Goal: Task Accomplishment & Management: Manage account settings

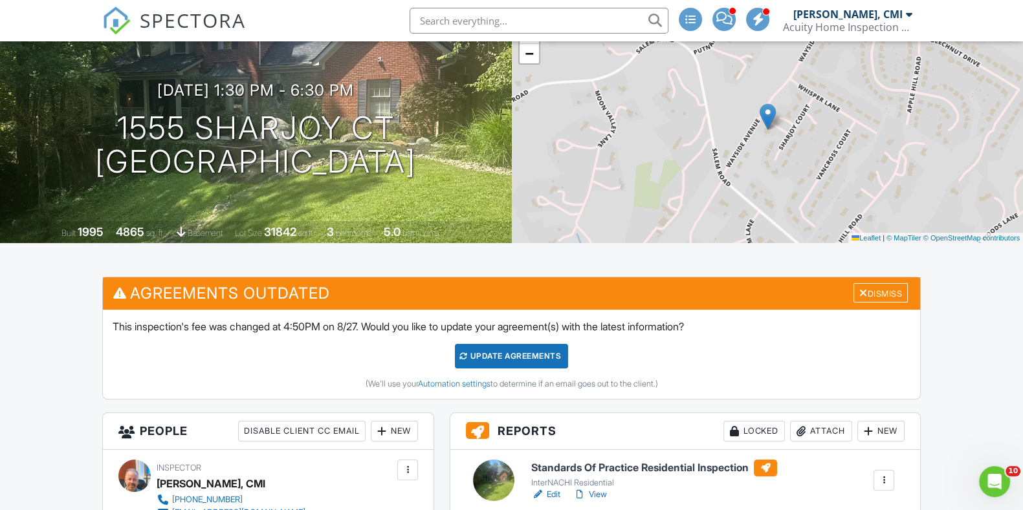
scroll to position [102, 0]
click at [226, 23] on span "SPECTORA" at bounding box center [193, 19] width 106 height 27
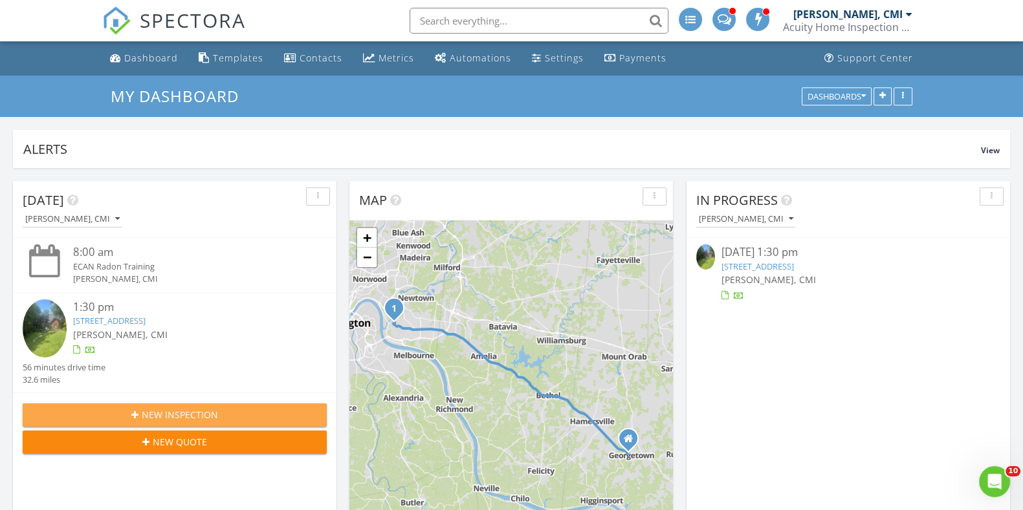
click at [173, 411] on span "New Inspection" at bounding box center [180, 415] width 76 height 14
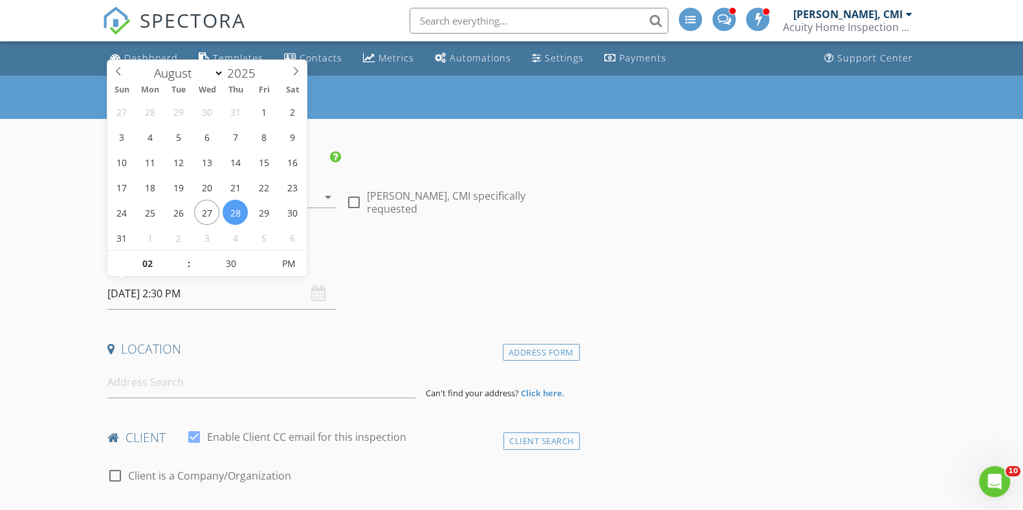
click at [268, 294] on input "08/28/2025 2:30 PM" at bounding box center [221, 294] width 228 height 32
type input "08/27/2025 2:30 PM"
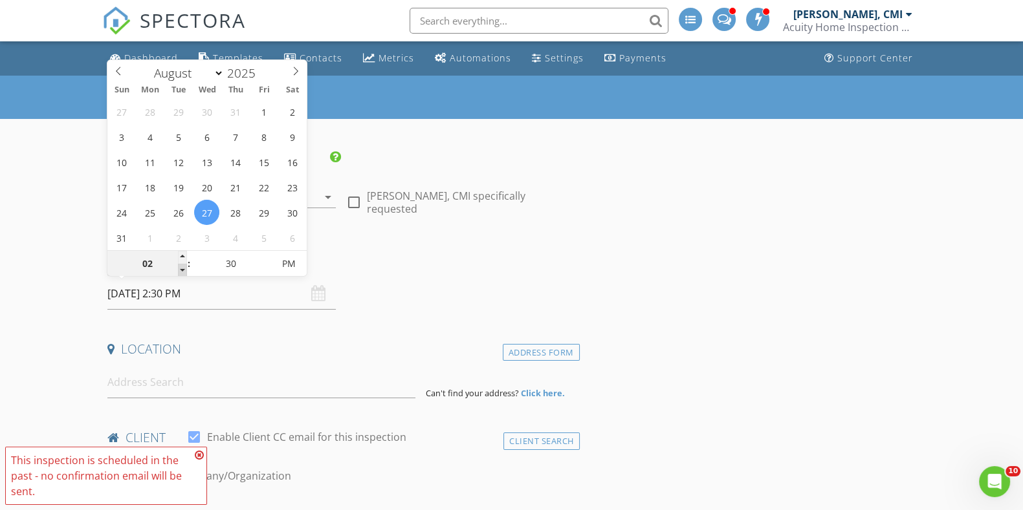
type input "01"
type input "08/27/2025 1:30 PM"
click at [181, 270] on span at bounding box center [182, 270] width 9 height 13
type input "12"
type input "08/27/2025 12:30 PM"
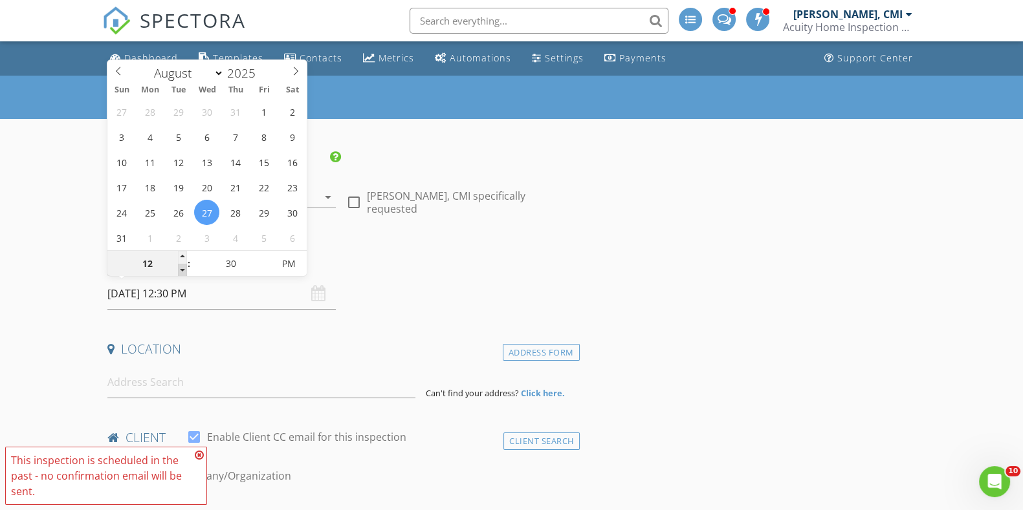
click at [181, 270] on span at bounding box center [182, 270] width 9 height 13
type input "11"
type input "08/27/2025 11:30 AM"
click at [181, 270] on span at bounding box center [182, 270] width 9 height 13
type input "10"
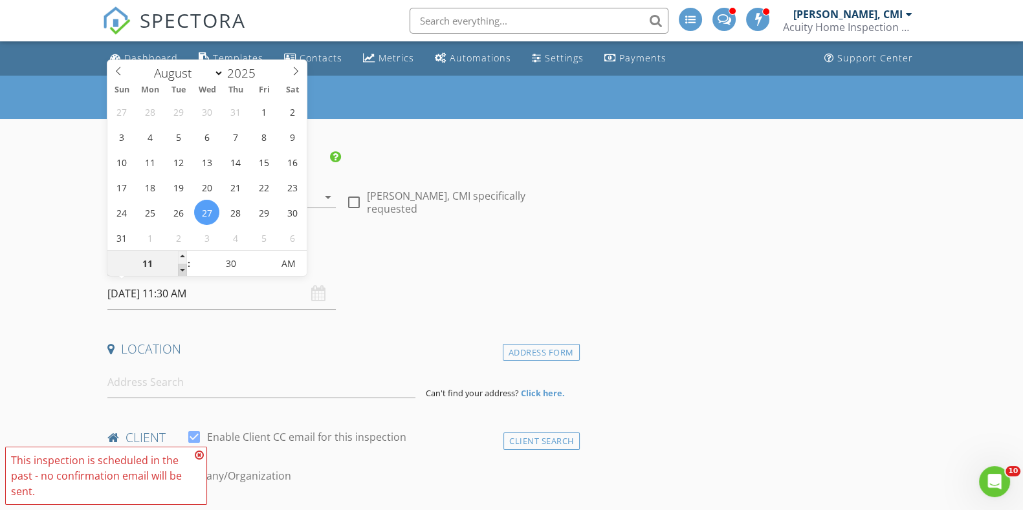
type input "08/27/2025 10:30 AM"
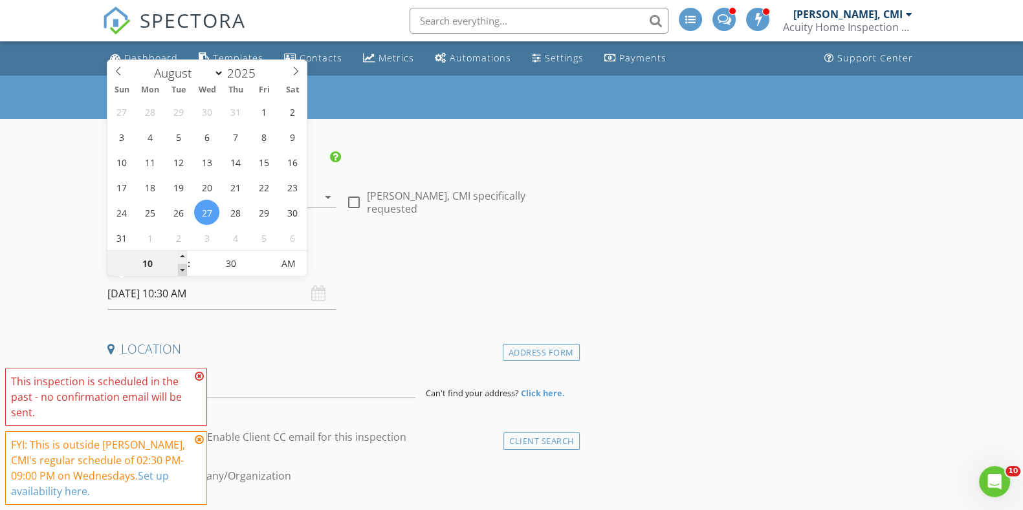
click at [181, 270] on span at bounding box center [182, 270] width 9 height 13
type input "09"
type input "08/27/2025 9:30 AM"
click at [181, 270] on span at bounding box center [182, 270] width 9 height 13
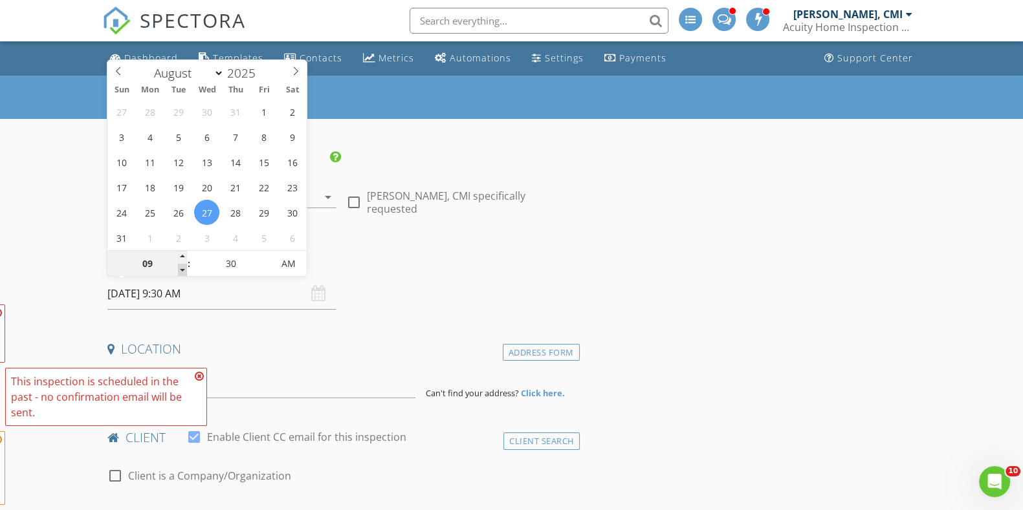
type input "08"
type input "08/27/2025 8:30 AM"
click at [181, 270] on span at bounding box center [182, 270] width 9 height 13
type input "07"
type input "08/27/2025 7:30 AM"
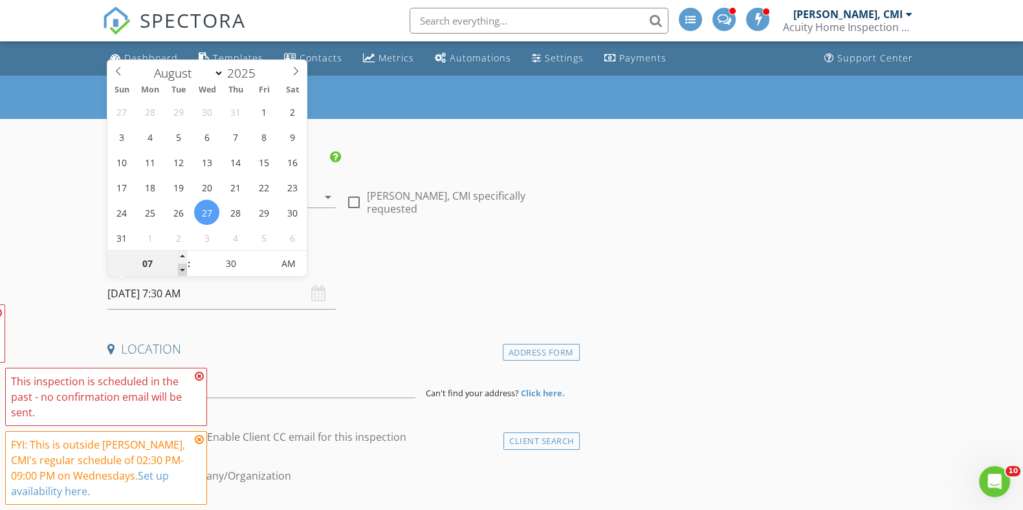
click at [181, 270] on span at bounding box center [182, 270] width 9 height 13
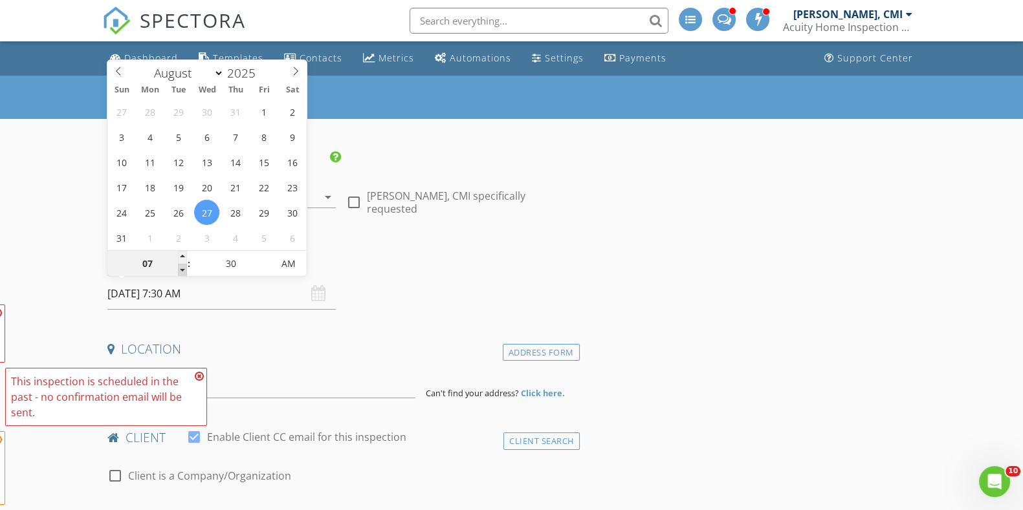
type input "06"
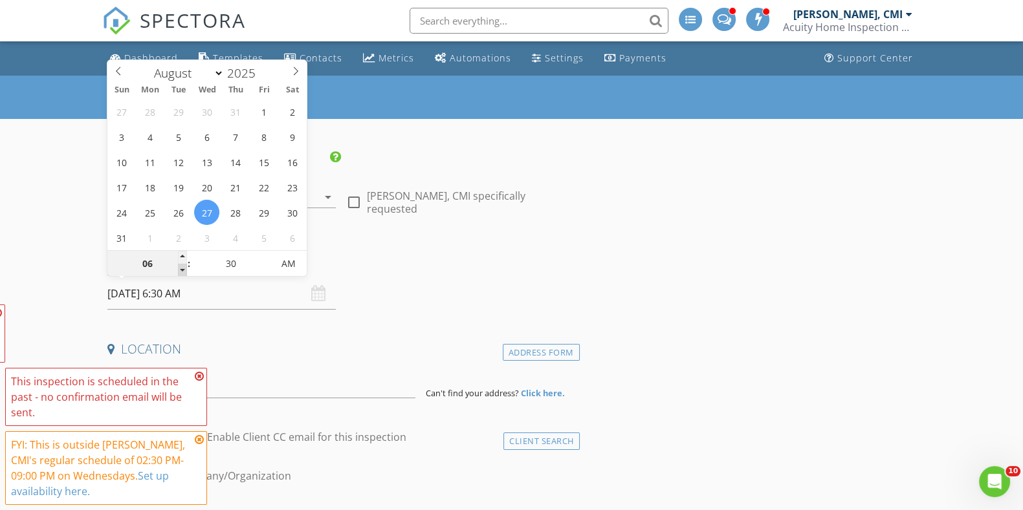
click at [181, 270] on span at bounding box center [182, 270] width 9 height 13
type input "08/27/2025 6:30 PM"
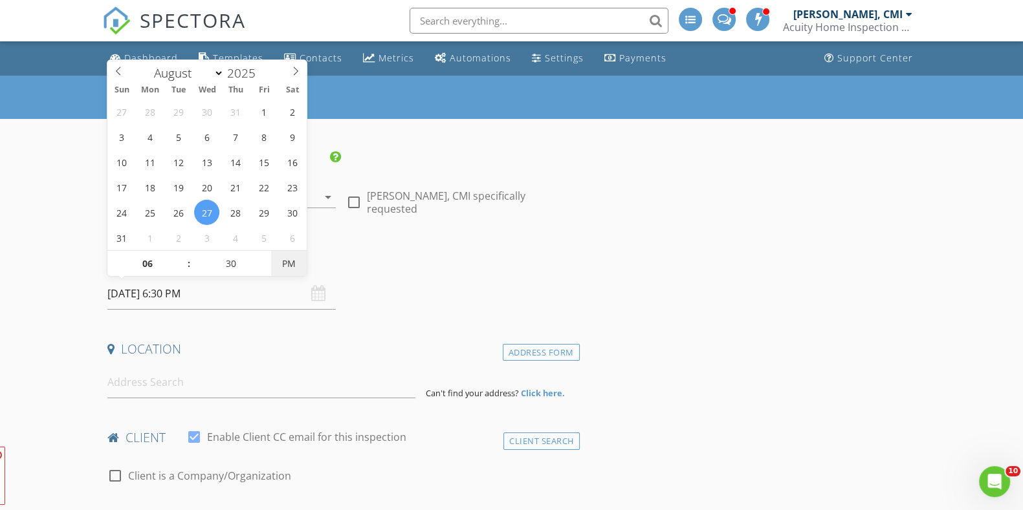
click at [285, 261] on span "PM" at bounding box center [289, 264] width 36 height 26
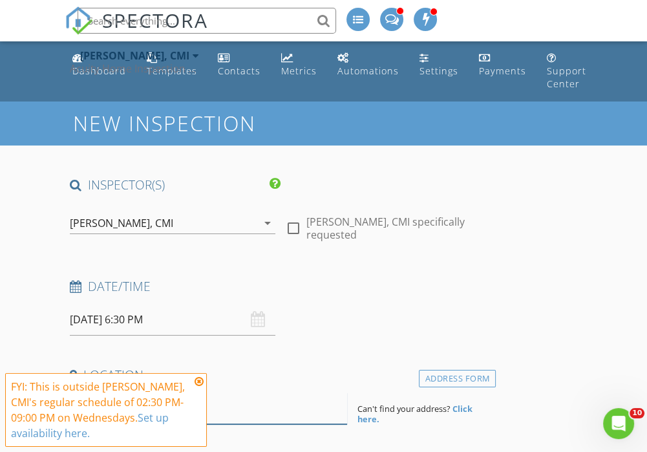
click at [226, 415] on input at bounding box center [208, 409] width 277 height 32
click at [199, 382] on icon at bounding box center [199, 381] width 9 height 10
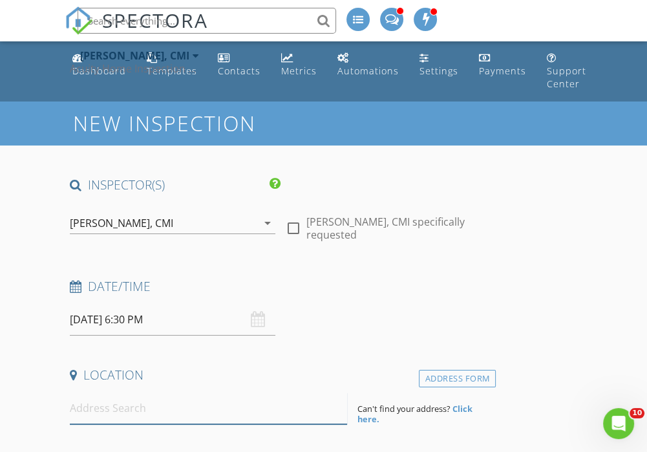
click at [162, 407] on input at bounding box center [208, 409] width 277 height 32
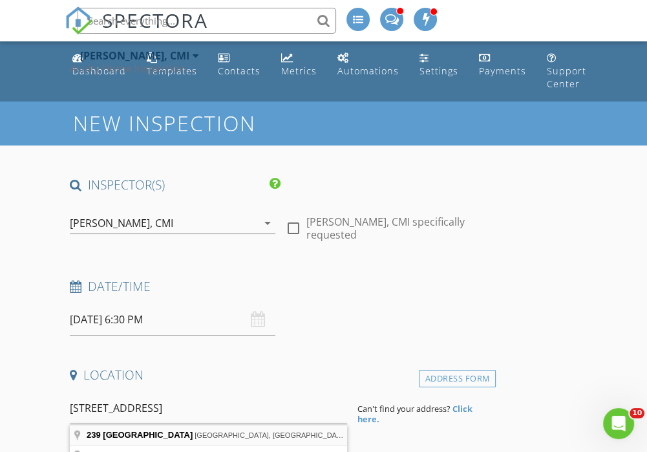
type input "239 North East Street, Bethel, OH, USA"
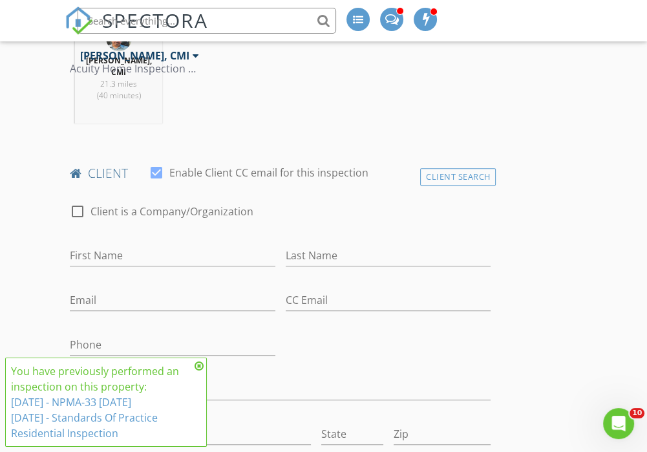
scroll to position [581, 0]
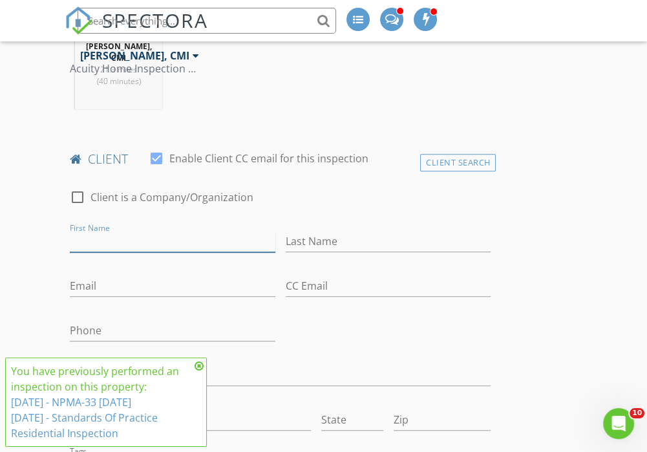
click at [197, 231] on input "First Name" at bounding box center [173, 241] width 206 height 21
type input "[PERSON_NAME]"
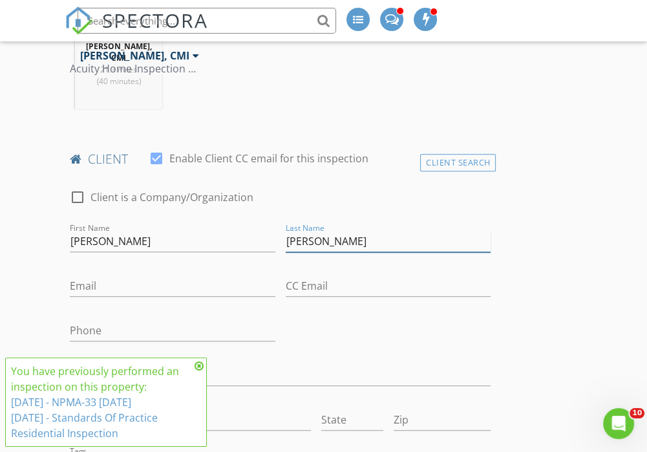
type input "[PERSON_NAME]"
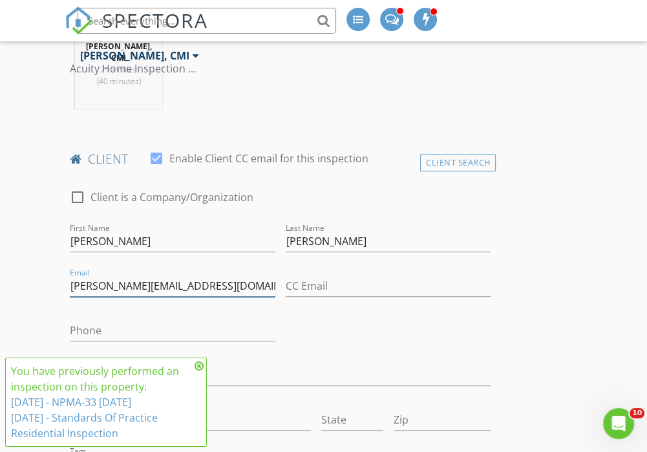
type input "[PERSON_NAME][EMAIL_ADDRESS][DOMAIN_NAME]"
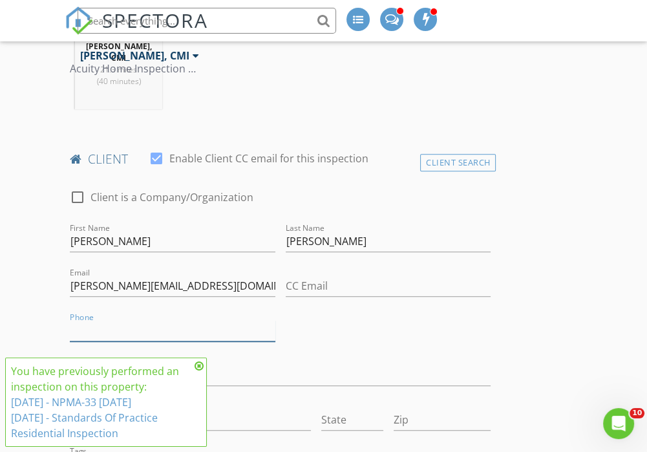
click at [191, 320] on input "Phone" at bounding box center [173, 330] width 206 height 21
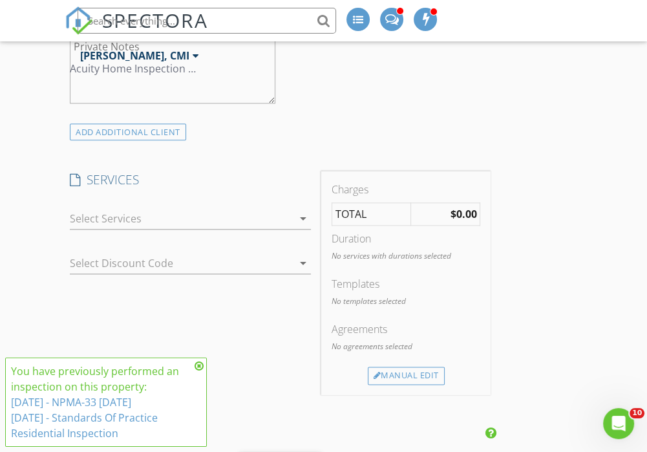
scroll to position [1107, 0]
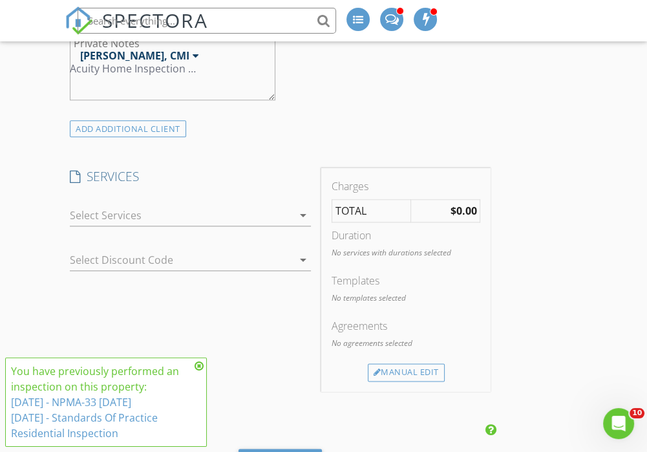
type input "[PHONE_NUMBER]"
click at [254, 205] on div at bounding box center [181, 215] width 223 height 21
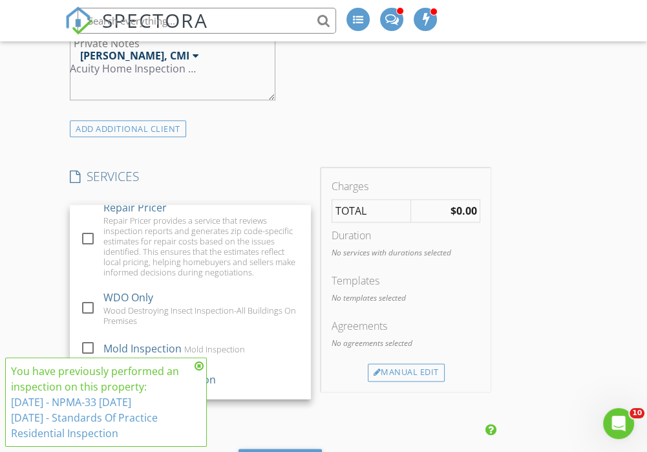
scroll to position [125, 0]
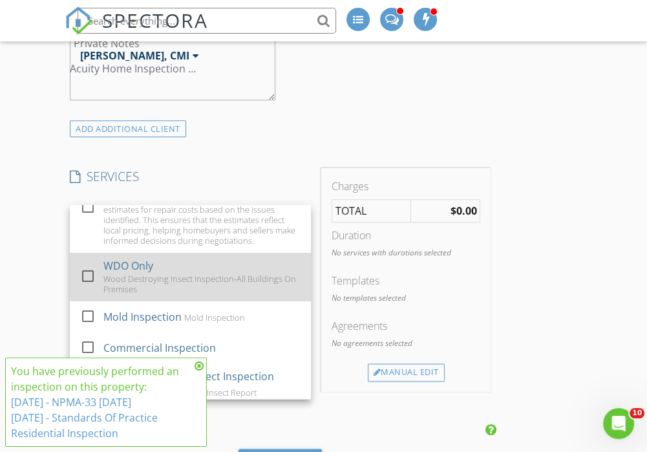
click at [91, 266] on div at bounding box center [88, 276] width 22 height 22
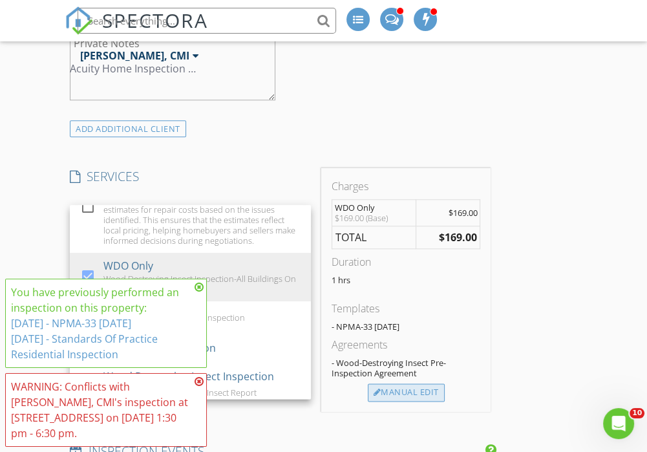
click at [404, 384] on div "Manual Edit" at bounding box center [406, 393] width 77 height 18
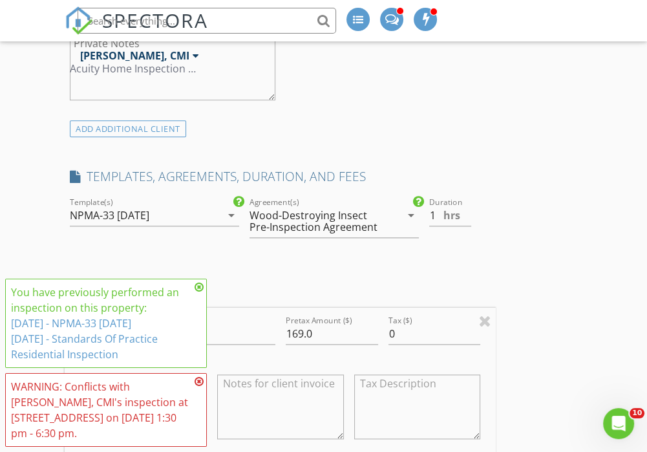
click at [199, 285] on icon at bounding box center [199, 287] width 9 height 10
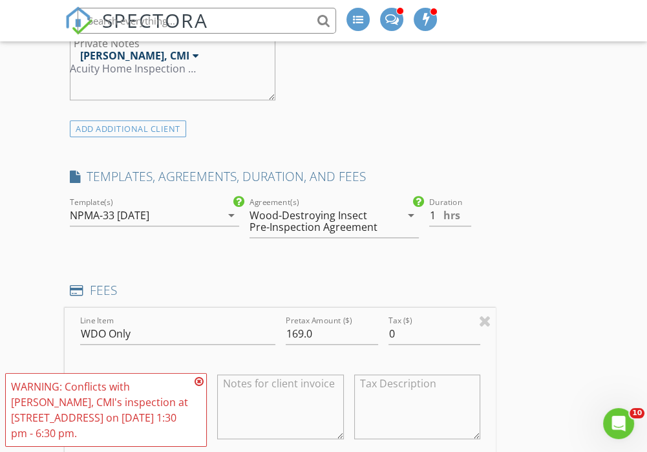
click at [201, 380] on icon at bounding box center [199, 381] width 9 height 10
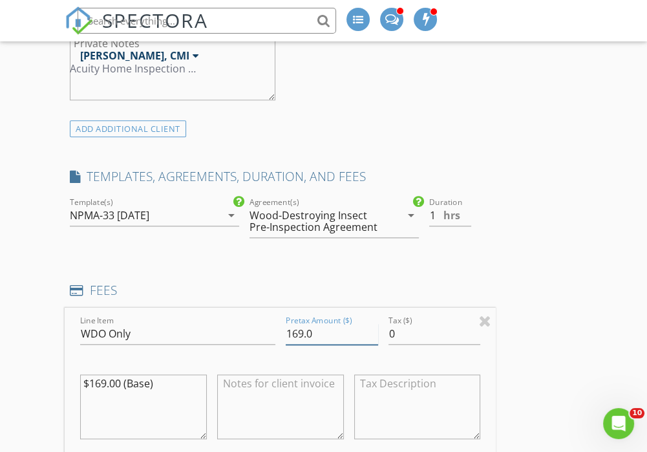
drag, startPoint x: 323, startPoint y: 318, endPoint x: 281, endPoint y: 318, distance: 42.7
click at [281, 318] on div "Pretax Amount ($) 169.0" at bounding box center [332, 335] width 103 height 45
type input "0.00"
click at [450, 360] on div at bounding box center [417, 409] width 127 height 98
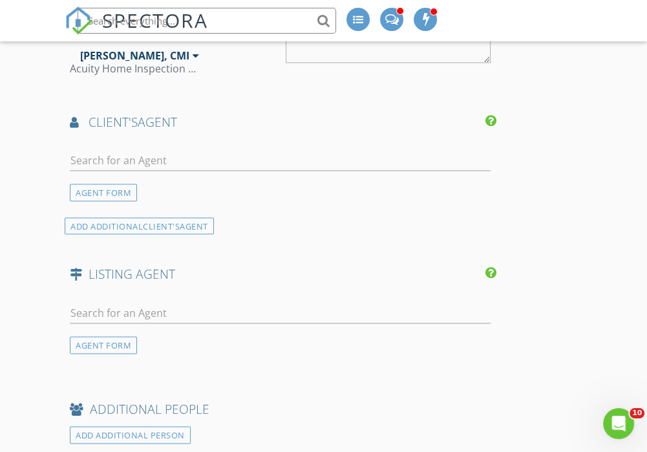
scroll to position [1825, 0]
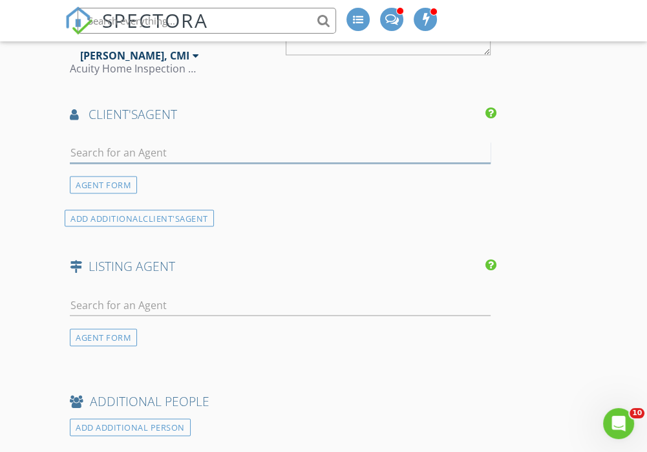
click at [246, 144] on input "text" at bounding box center [280, 152] width 421 height 21
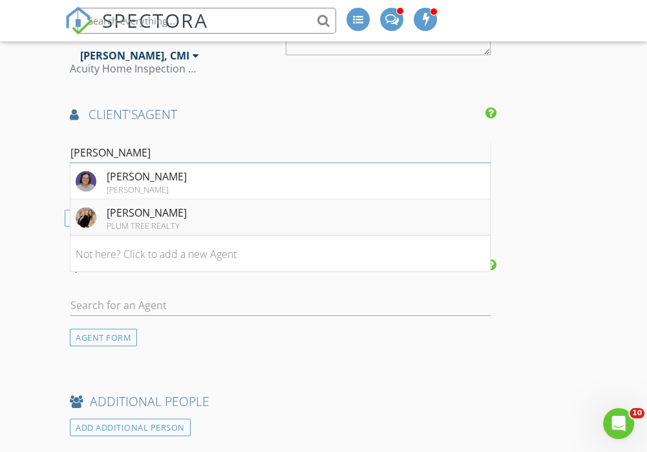
type input "[PERSON_NAME]"
click at [221, 202] on li "Anna Bingamon PLUM TREE REALTY" at bounding box center [281, 217] width 420 height 36
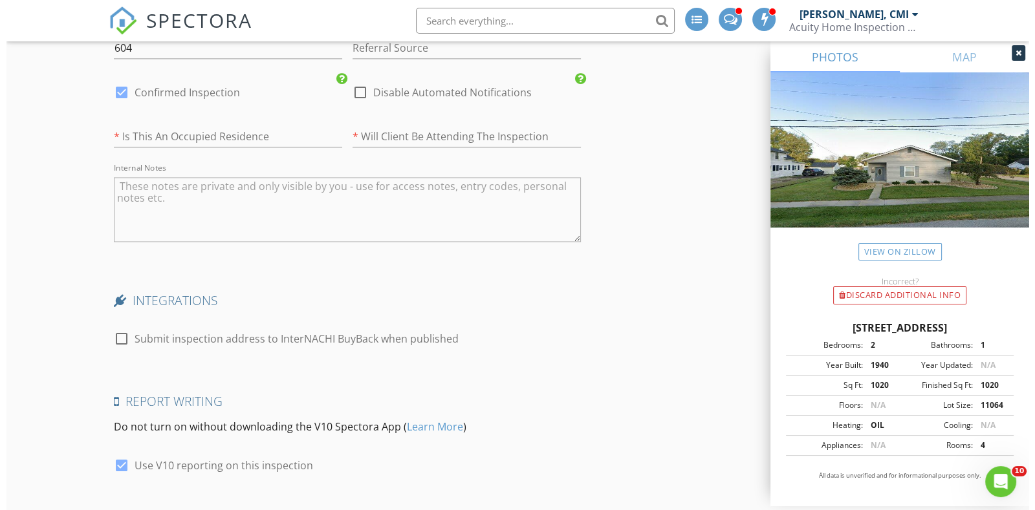
scroll to position [2652, 0]
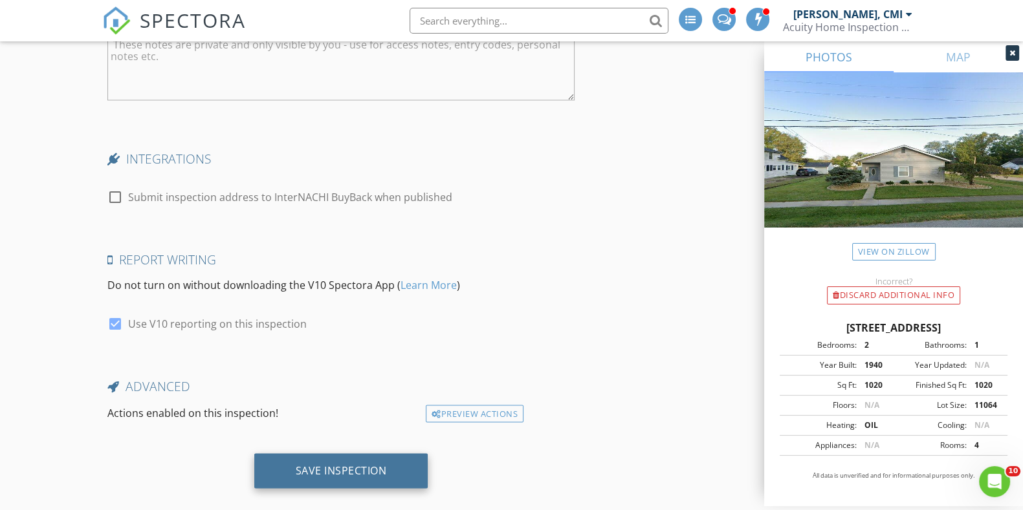
click at [372, 464] on div "Save Inspection" at bounding box center [341, 470] width 91 height 13
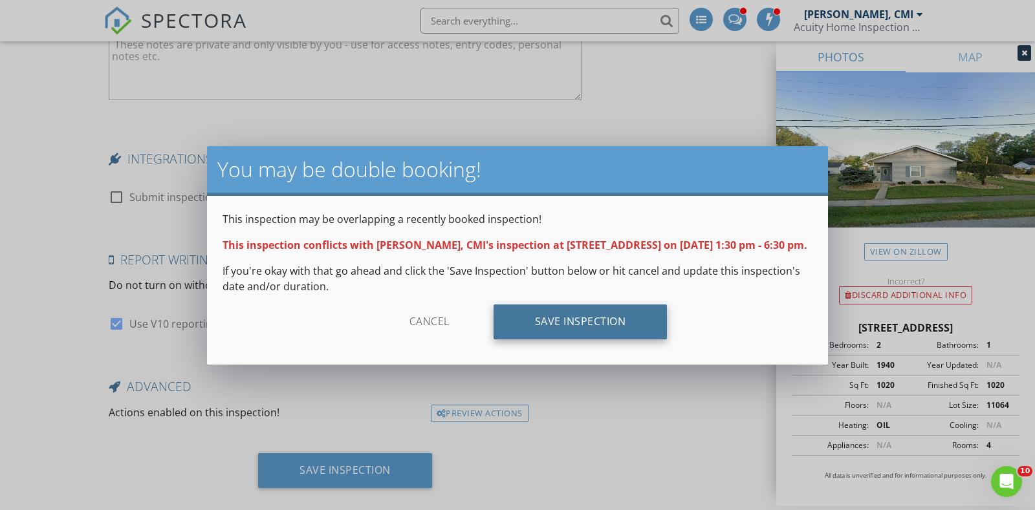
click at [571, 318] on div "Save Inspection" at bounding box center [581, 322] width 174 height 35
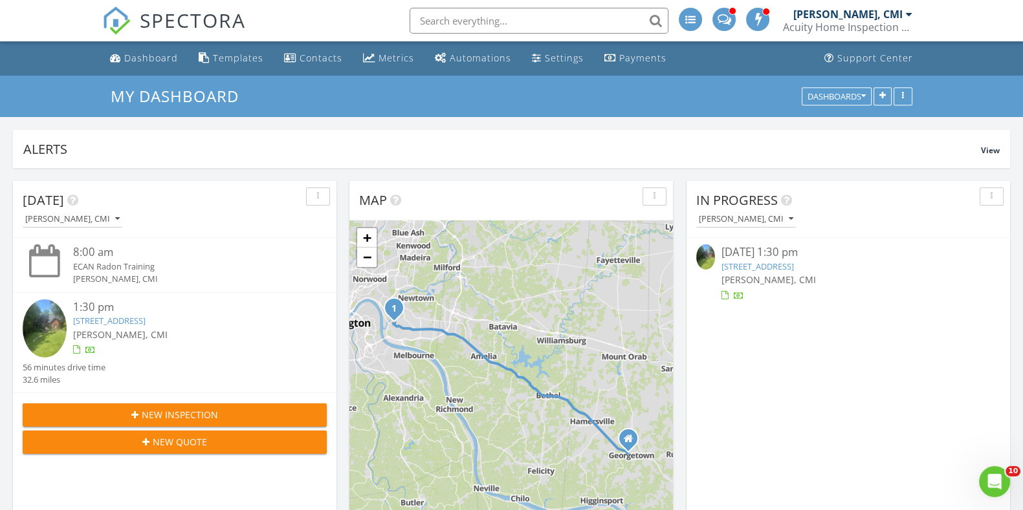
click at [521, 17] on input "text" at bounding box center [538, 21] width 259 height 26
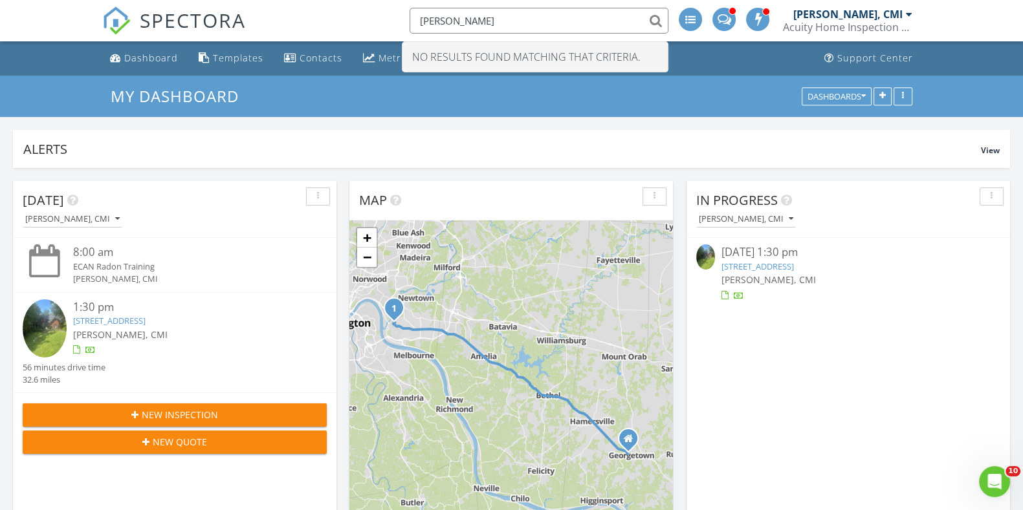
type input "nick"
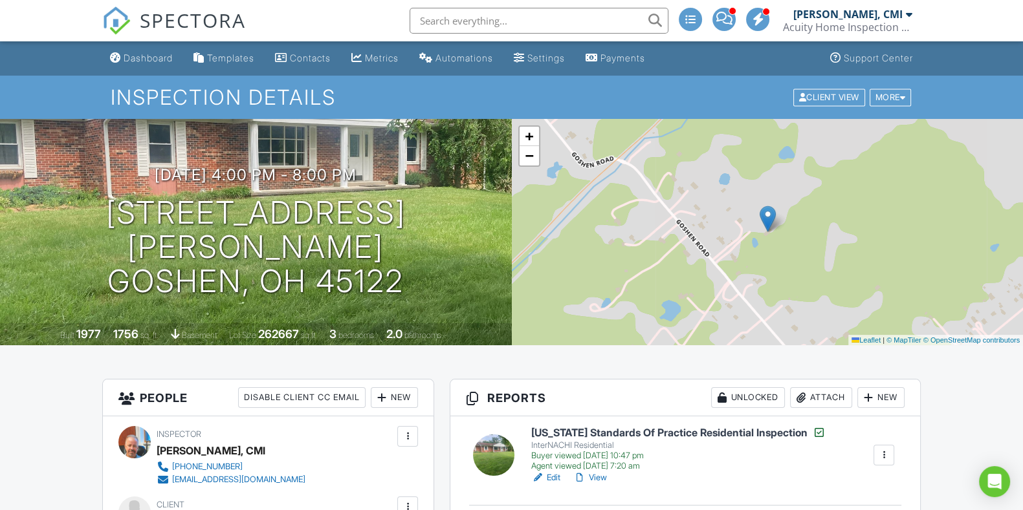
click at [442, 26] on input "text" at bounding box center [538, 21] width 259 height 26
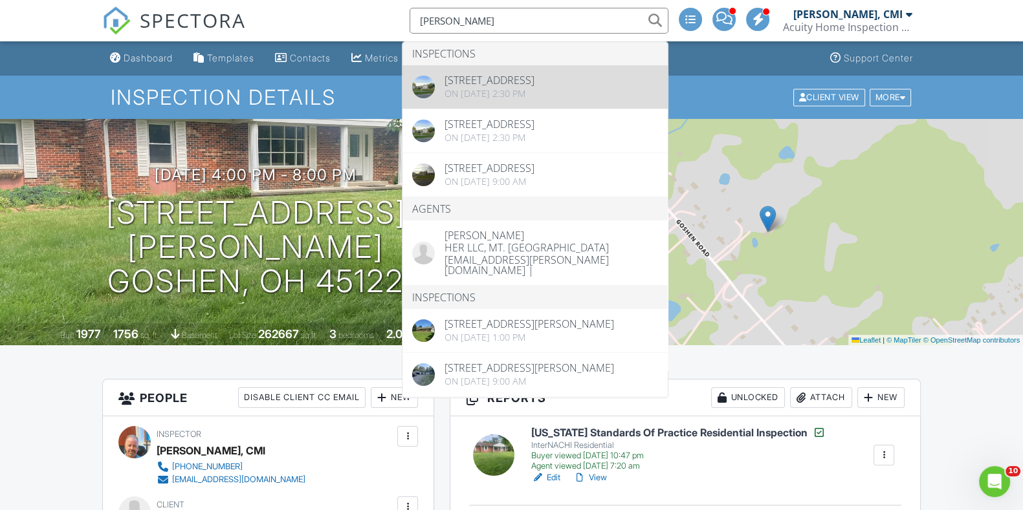
type input "nicholas"
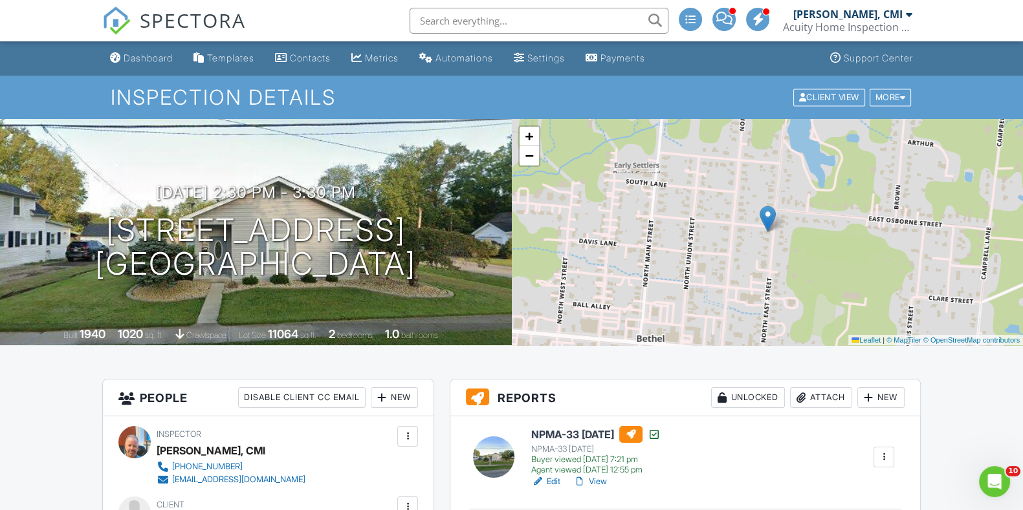
drag, startPoint x: 1029, startPoint y: 52, endPoint x: 1034, endPoint y: 17, distance: 34.7
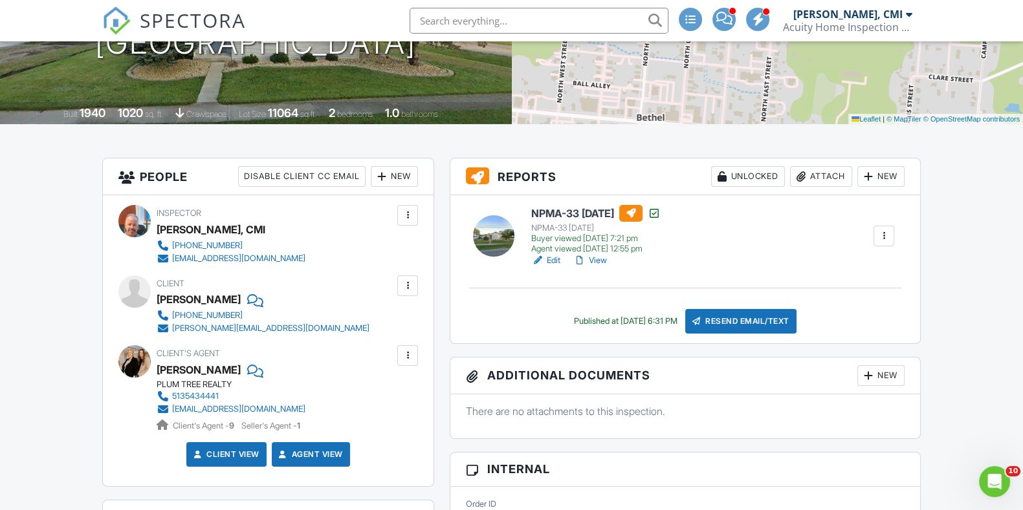
scroll to position [224, 0]
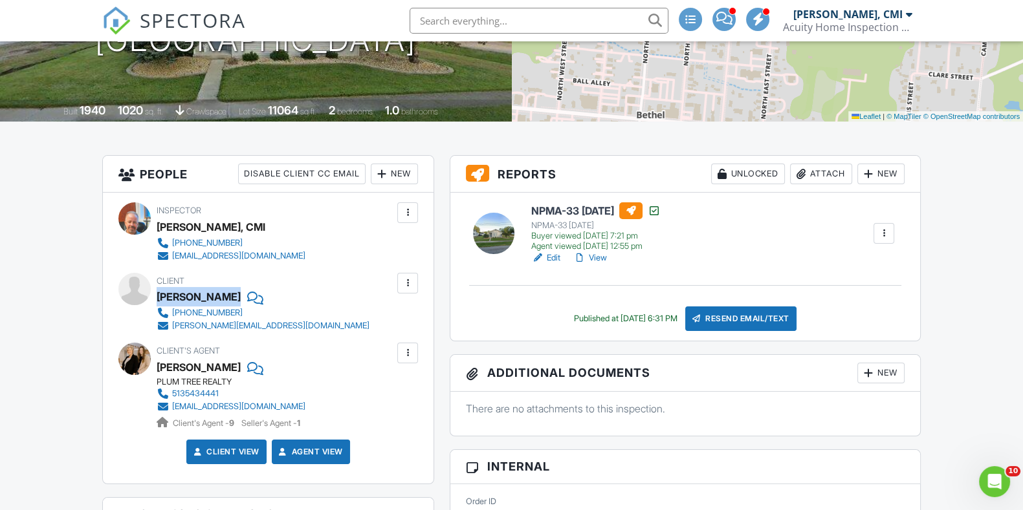
drag, startPoint x: 157, startPoint y: 294, endPoint x: 229, endPoint y: 296, distance: 71.8
click at [229, 296] on div "Nick O'Rourke" at bounding box center [268, 296] width 223 height 19
copy div "Nick O'Rourke"
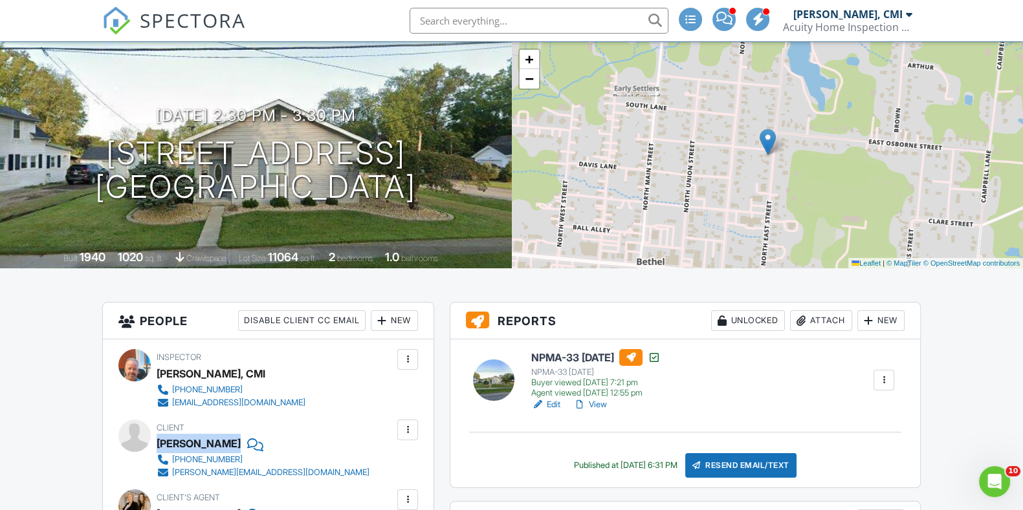
scroll to position [65, 0]
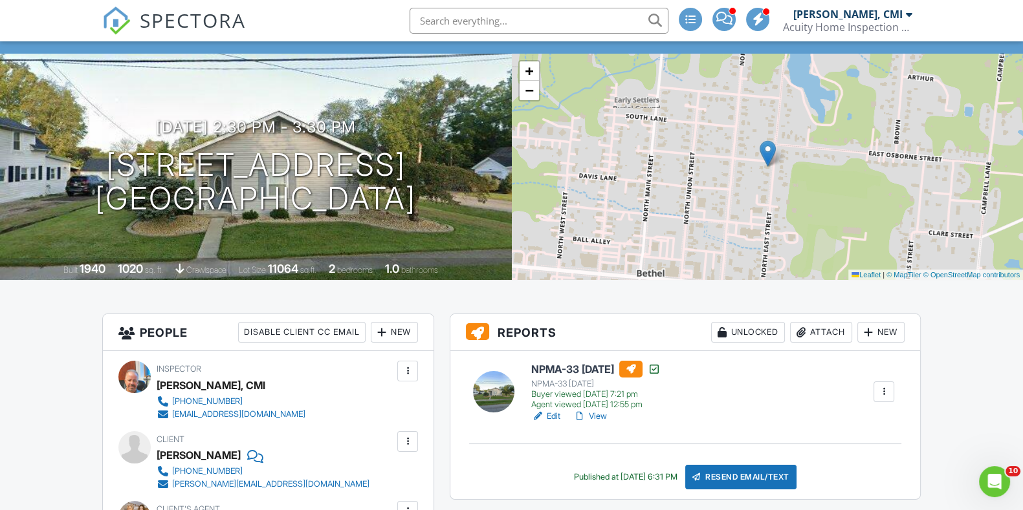
click at [559, 24] on input "text" at bounding box center [538, 21] width 259 height 26
paste input "Nick O'Rourke"
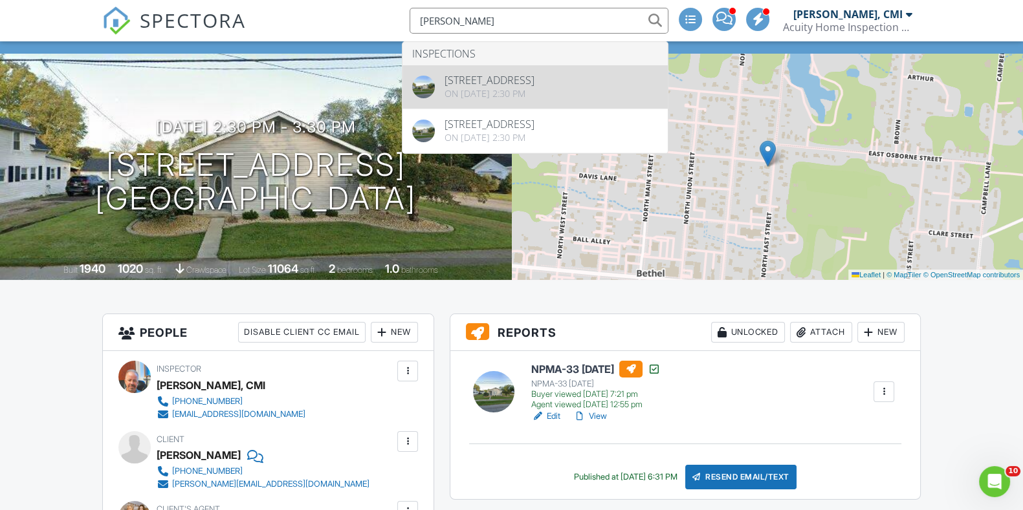
type input "Nick O'Rourke"
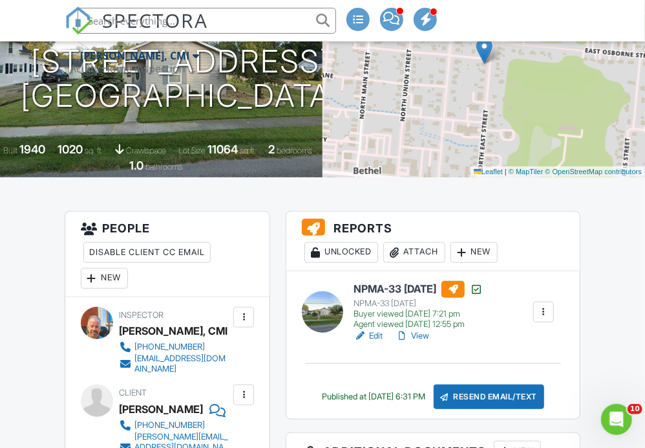
scroll to position [118, 0]
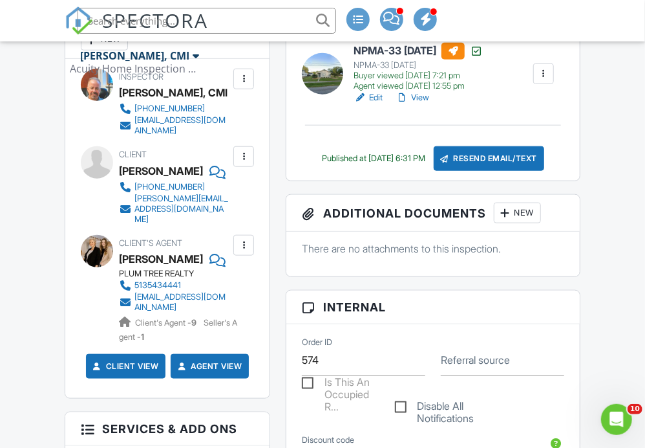
scroll to position [473, 0]
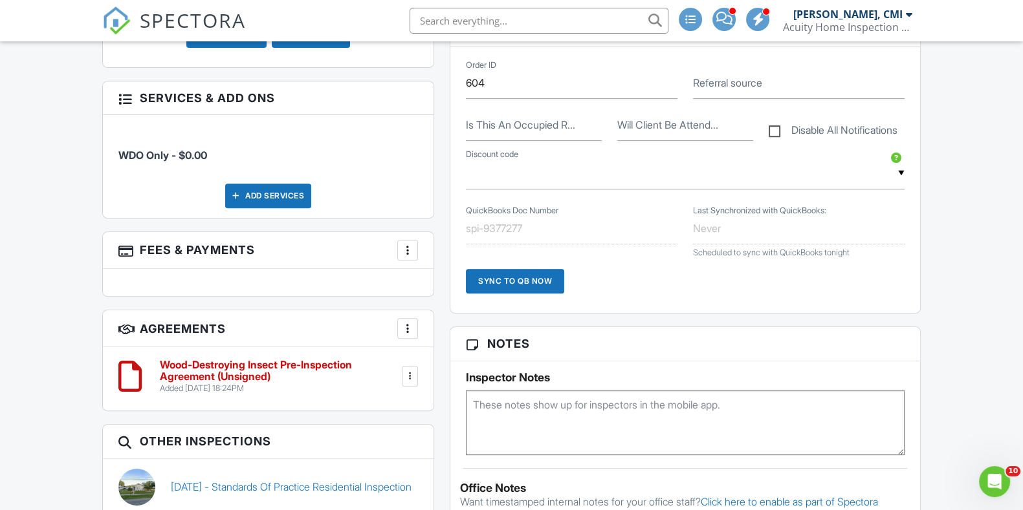
scroll to position [643, 0]
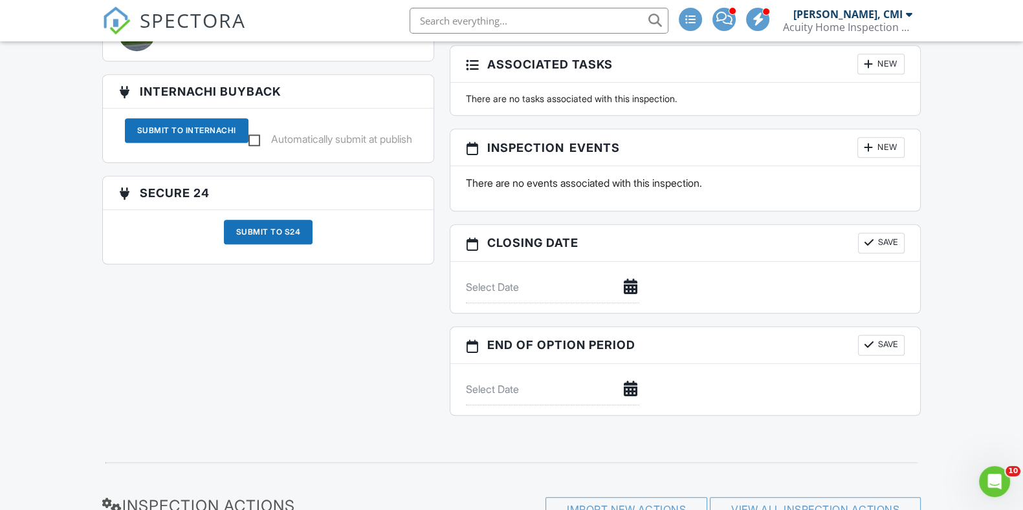
drag, startPoint x: 1030, startPoint y: 56, endPoint x: 1031, endPoint y: 375, distance: 318.9
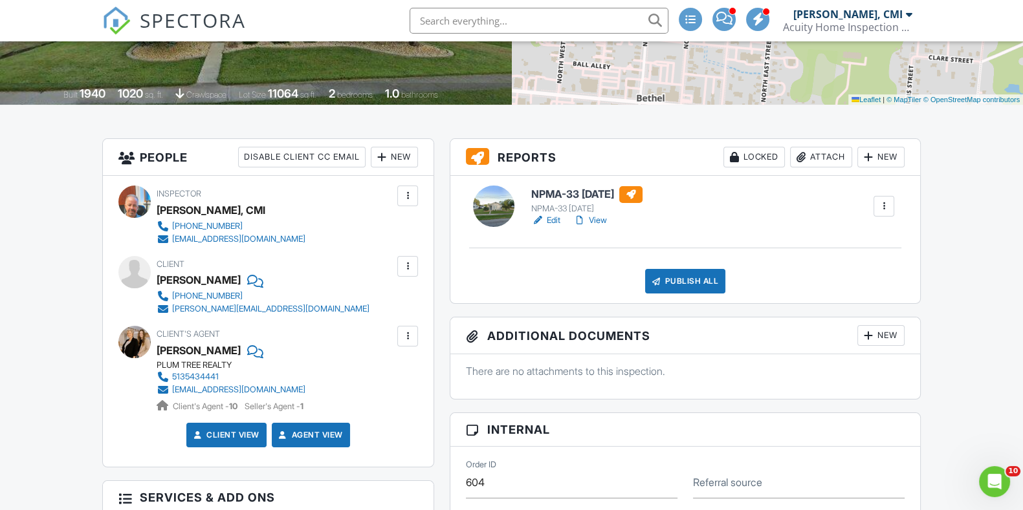
scroll to position [0, 0]
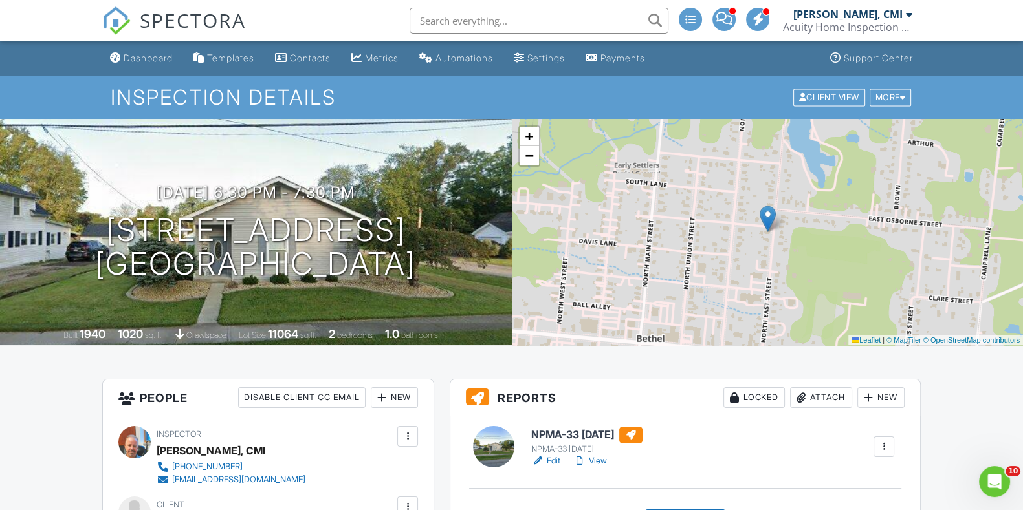
click at [195, 10] on span "SPECTORA" at bounding box center [193, 19] width 106 height 27
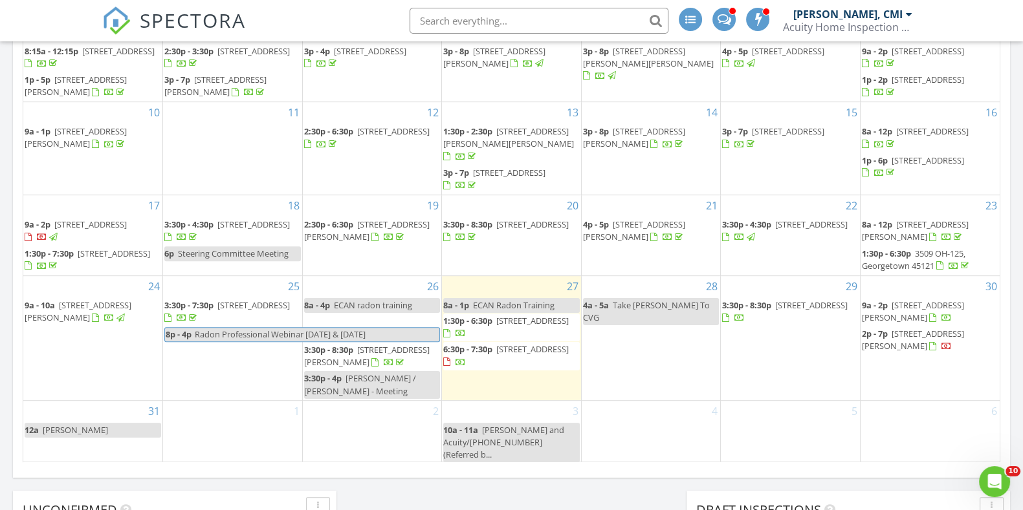
scroll to position [823, 0]
click at [530, 349] on span "[STREET_ADDRESS]" at bounding box center [532, 348] width 72 height 12
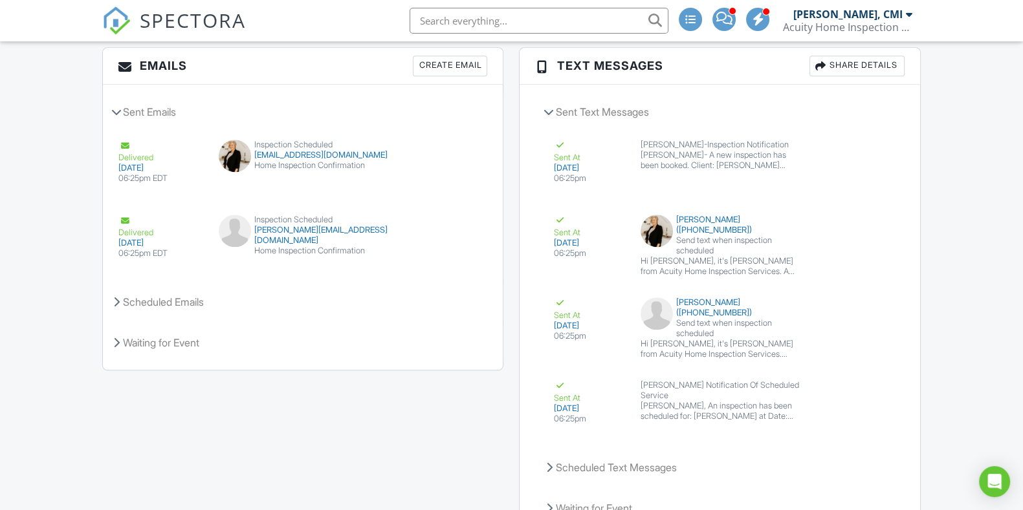
drag, startPoint x: 1032, startPoint y: 60, endPoint x: 1034, endPoint y: 432, distance: 371.9
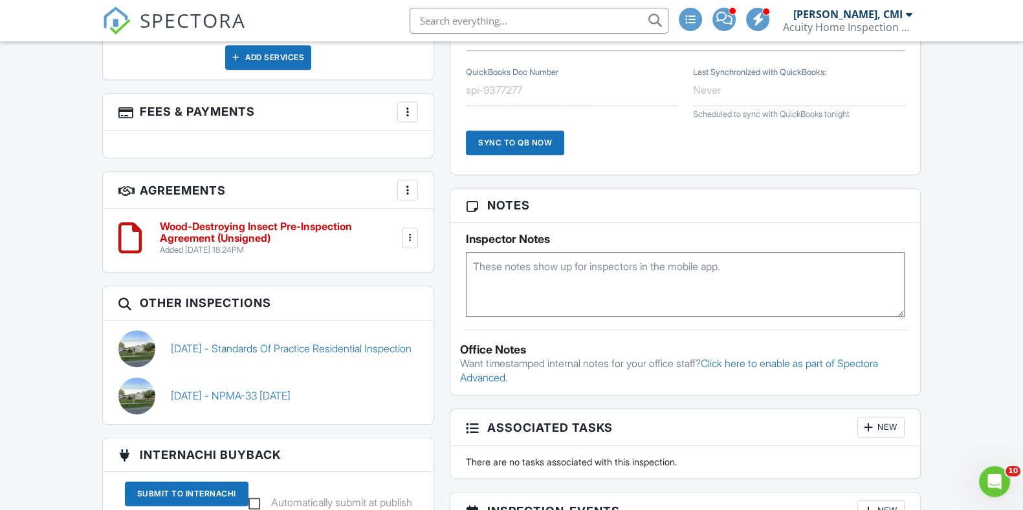
scroll to position [781, 0]
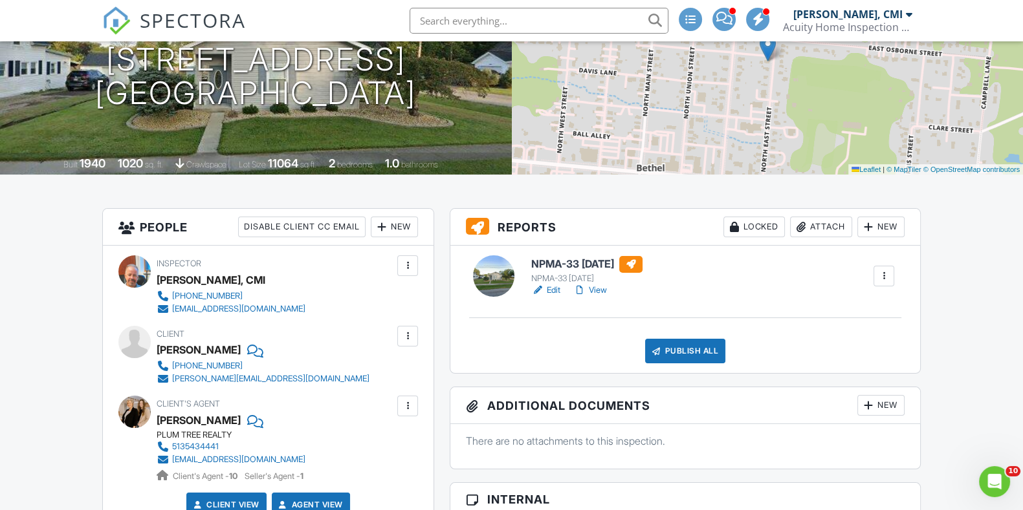
scroll to position [138, 0]
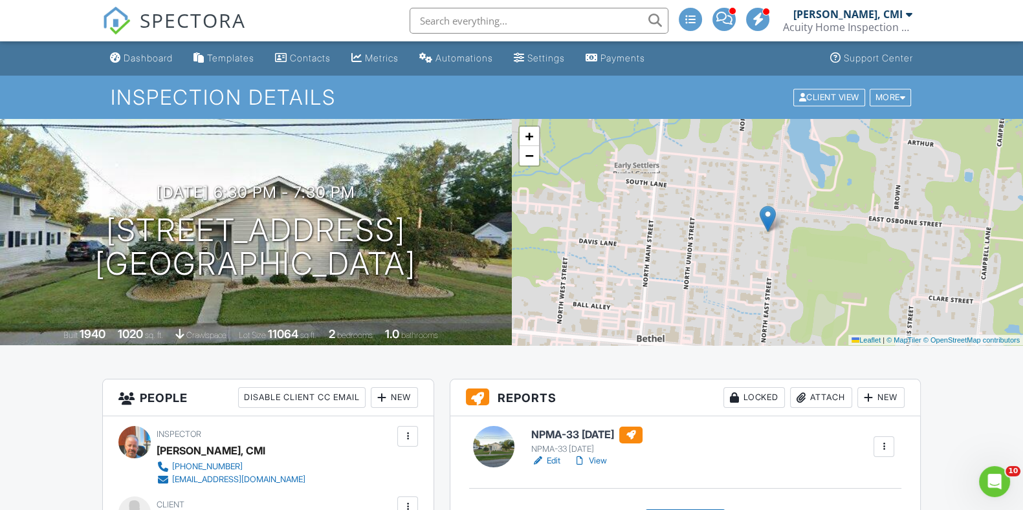
click at [199, 26] on span "SPECTORA" at bounding box center [193, 19] width 106 height 27
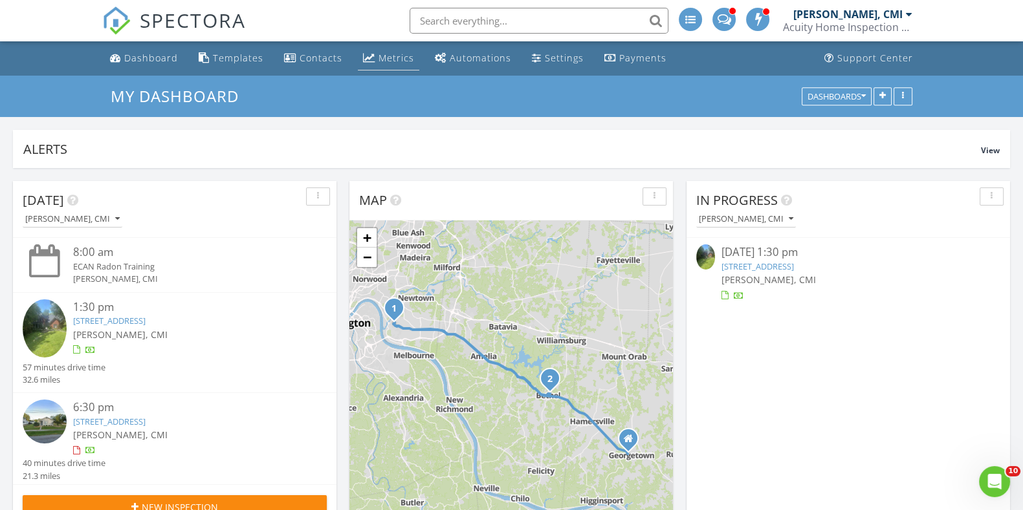
click at [394, 60] on div "Metrics" at bounding box center [396, 58] width 36 height 12
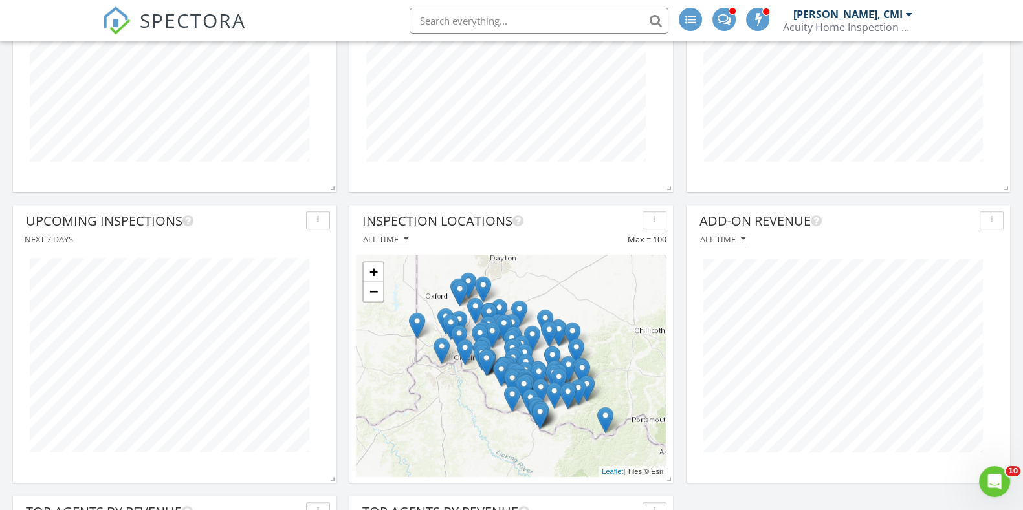
scroll to position [853, 0]
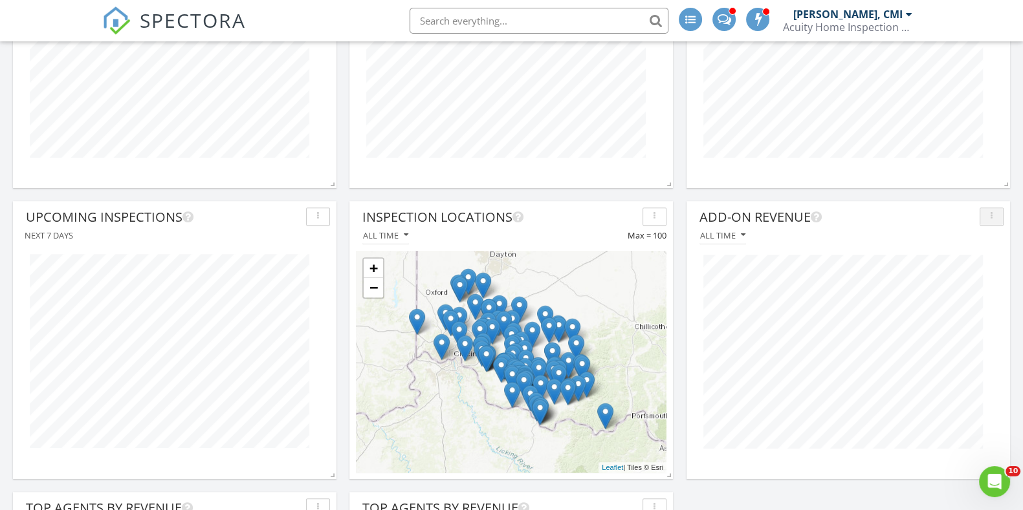
click at [995, 217] on div "button" at bounding box center [991, 216] width 12 height 9
click at [732, 232] on div "All time" at bounding box center [722, 235] width 45 height 9
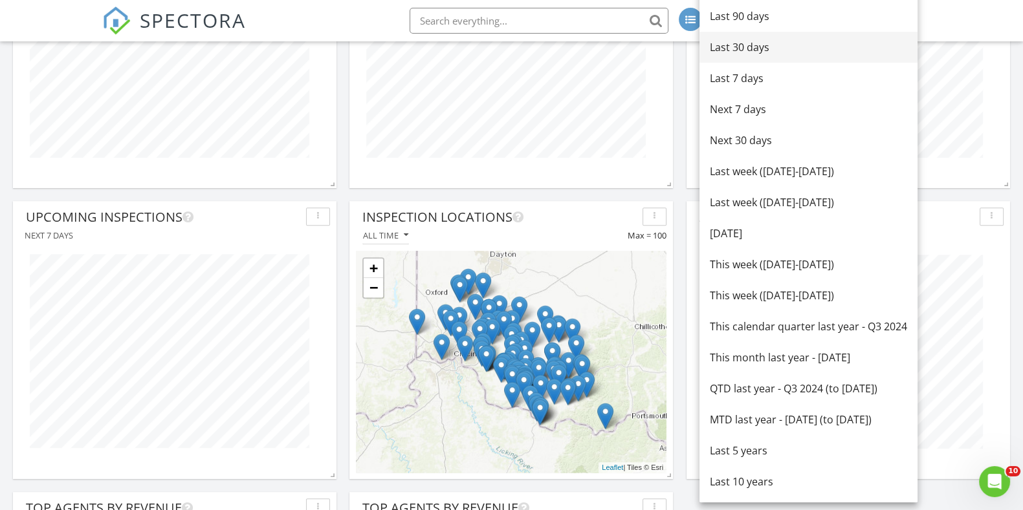
click at [741, 45] on div "Last 30 days" at bounding box center [808, 47] width 197 height 16
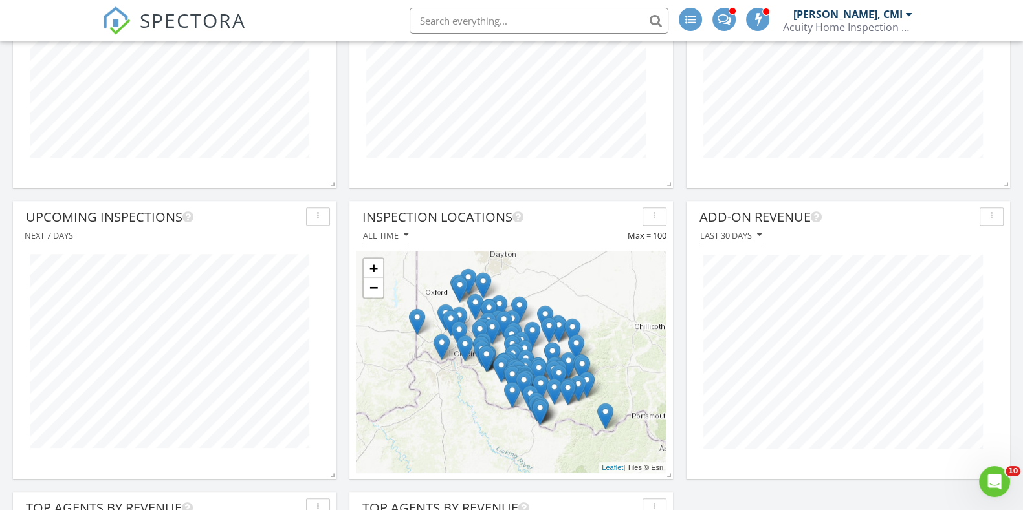
scroll to position [277, 323]
click at [743, 237] on div "Last 30 days" at bounding box center [730, 235] width 61 height 9
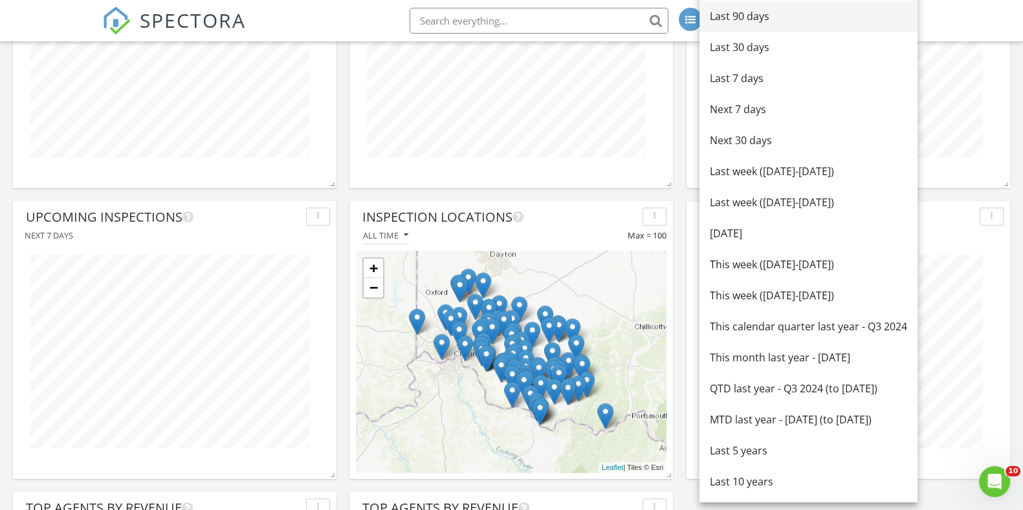
click at [754, 14] on div "Last 90 days" at bounding box center [808, 16] width 197 height 16
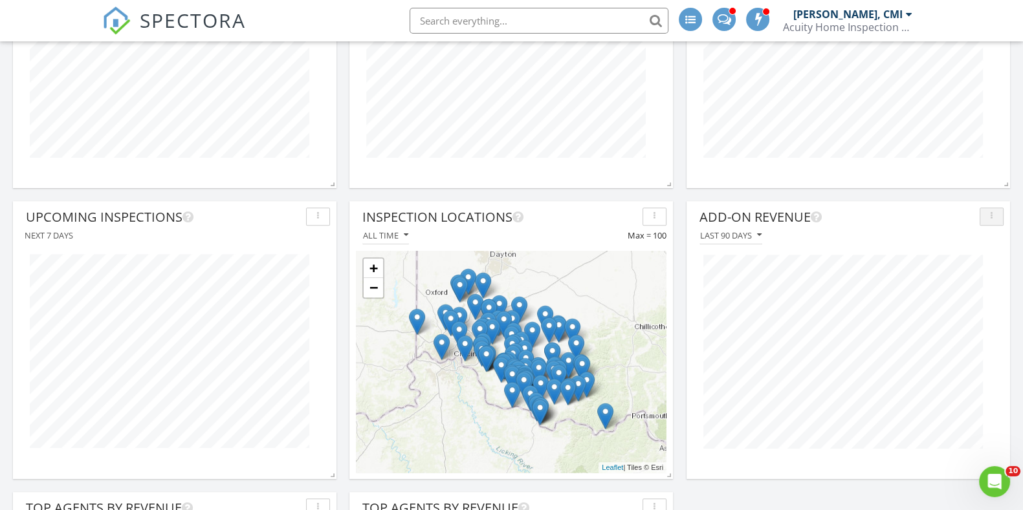
click at [983, 217] on button "button" at bounding box center [991, 217] width 24 height 18
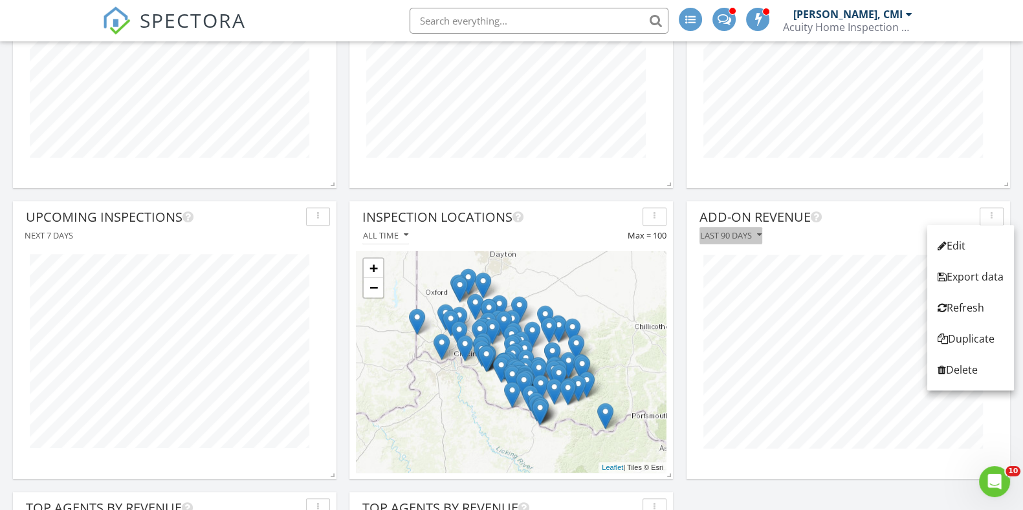
click at [733, 237] on div "Last 90 days" at bounding box center [730, 235] width 61 height 9
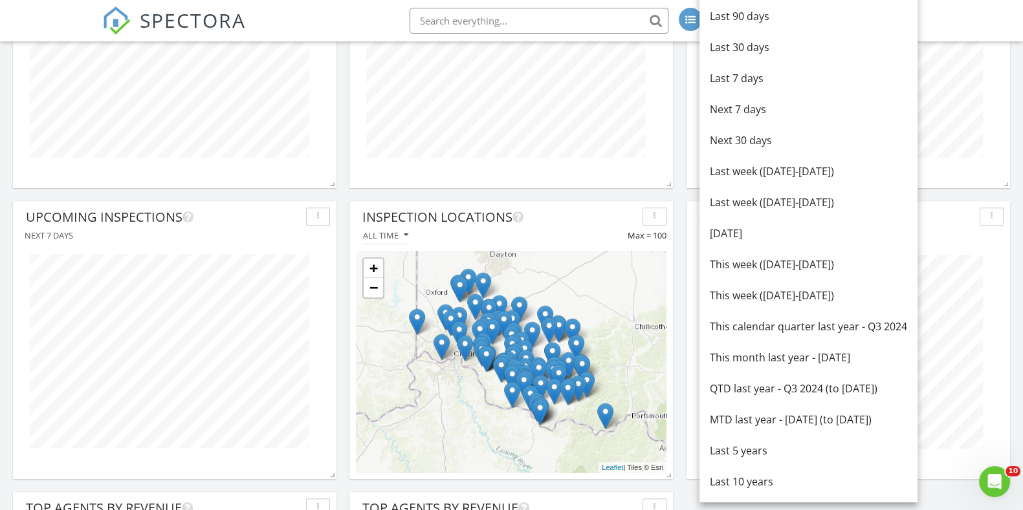
click at [733, 237] on div "[DATE]" at bounding box center [808, 234] width 197 height 16
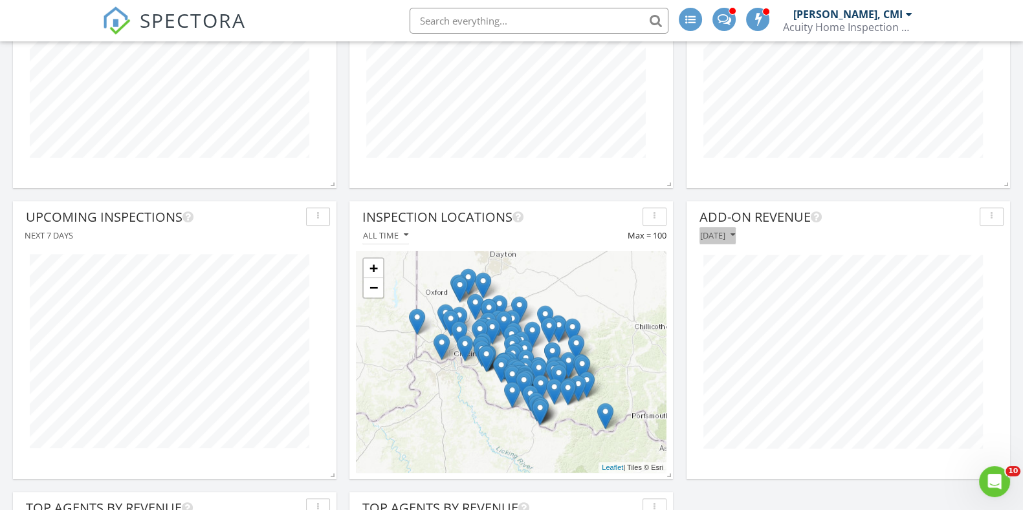
click at [733, 237] on icon "button" at bounding box center [732, 235] width 5 height 9
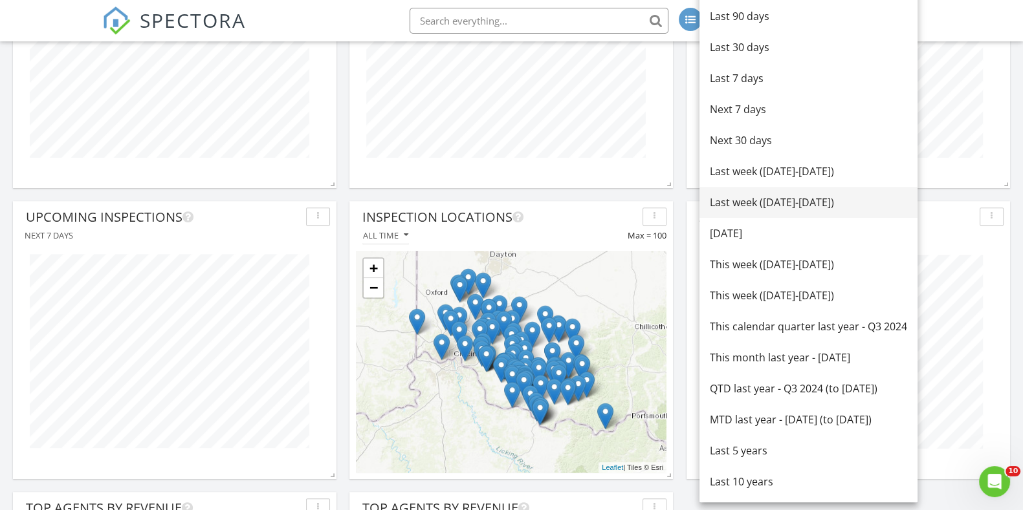
click at [746, 201] on div "Last week ([DATE]-[DATE])" at bounding box center [808, 203] width 197 height 16
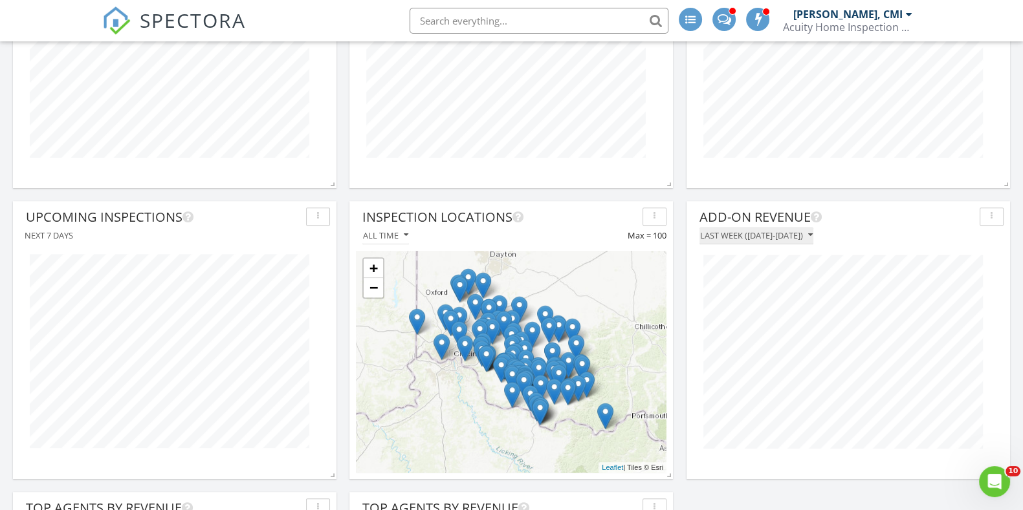
click at [770, 237] on div "Last week ([DATE]-[DATE])" at bounding box center [756, 235] width 113 height 9
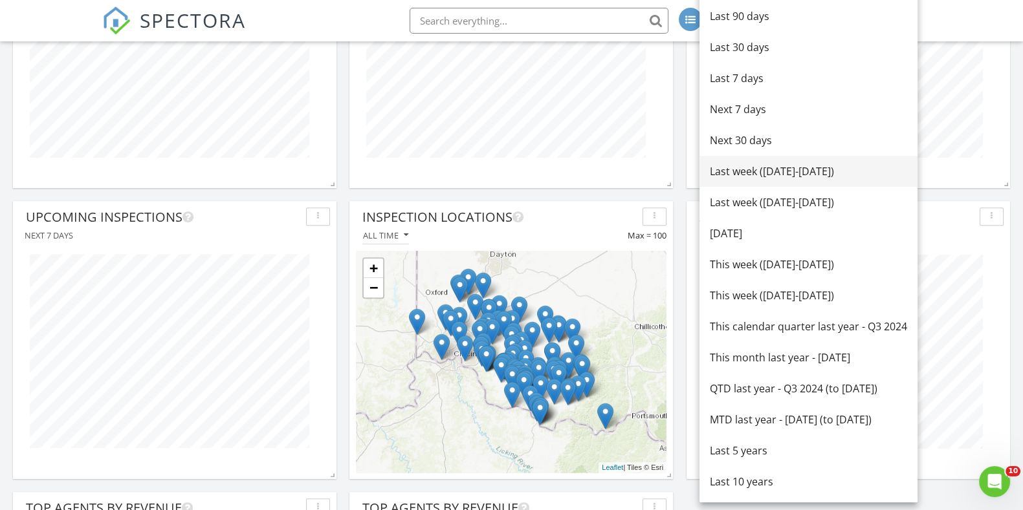
click at [776, 169] on div "Last week ([DATE]-[DATE])" at bounding box center [808, 172] width 197 height 16
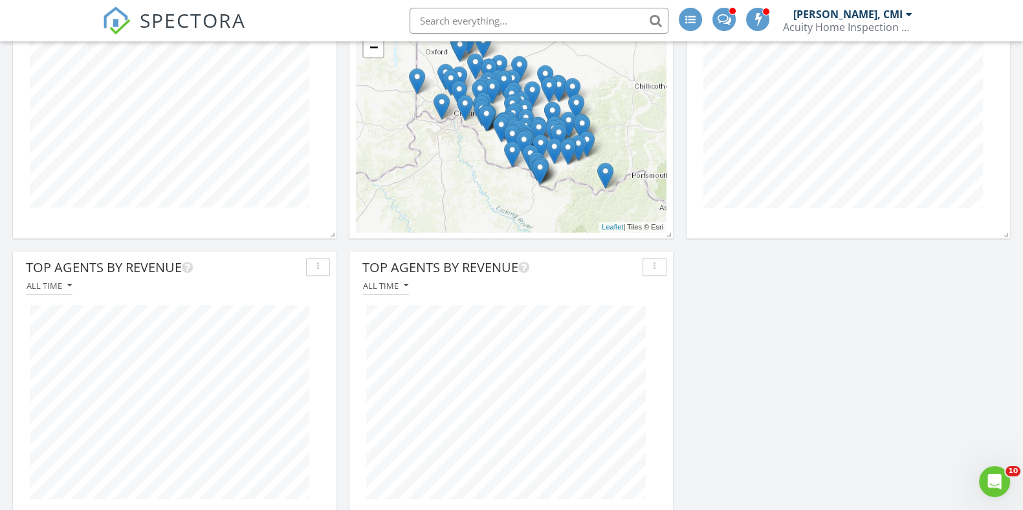
scroll to position [1126, 0]
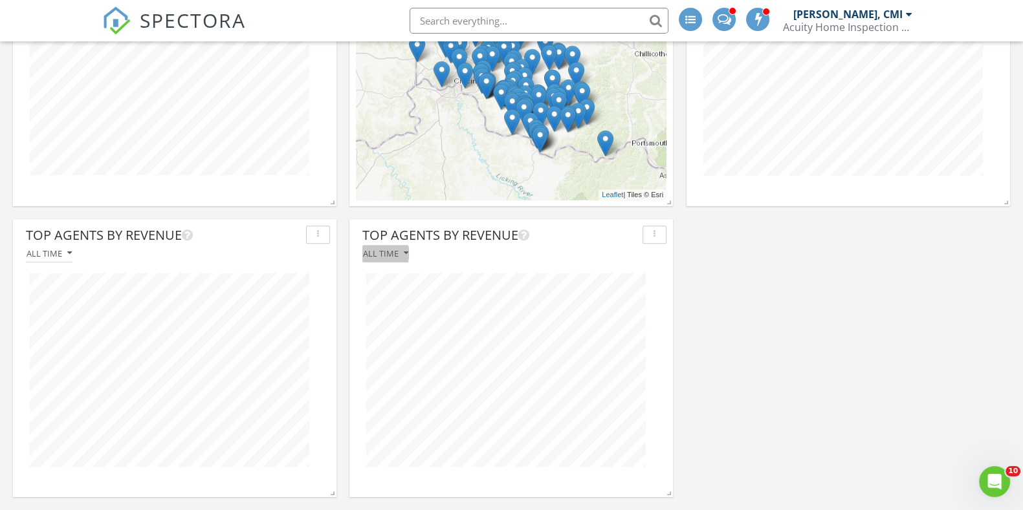
click at [385, 254] on div "All time" at bounding box center [385, 253] width 45 height 9
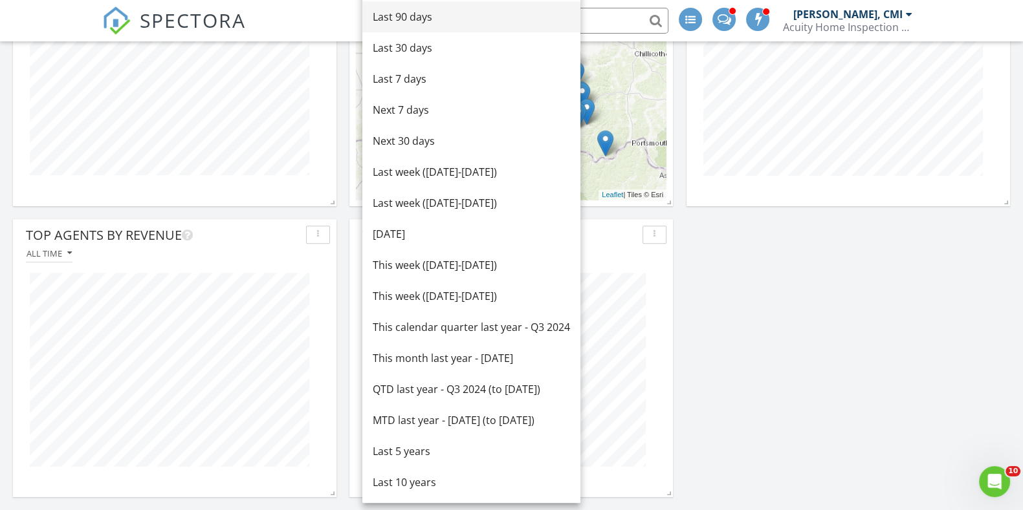
click at [427, 17] on div "Last 90 days" at bounding box center [471, 17] width 197 height 16
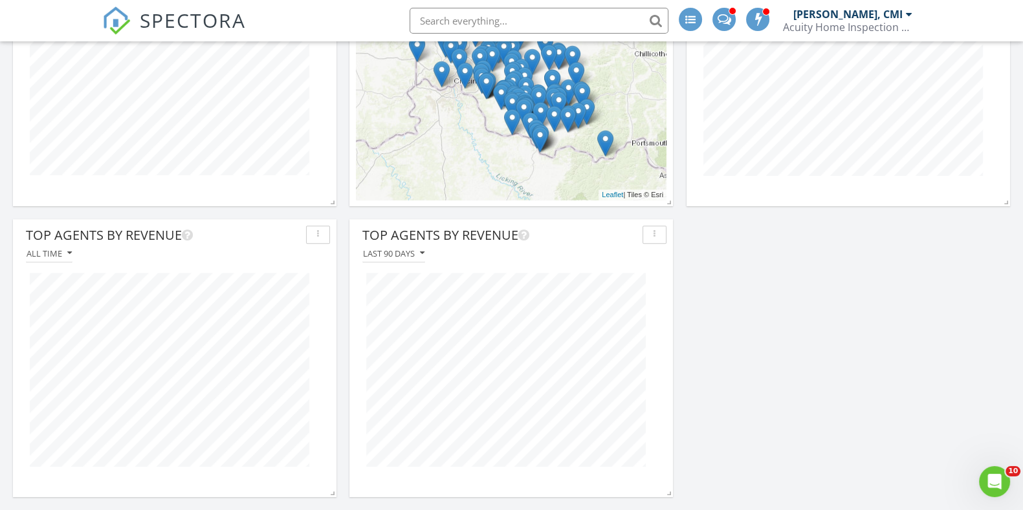
scroll to position [277, 323]
click at [408, 254] on div "Last 90 days" at bounding box center [393, 253] width 61 height 9
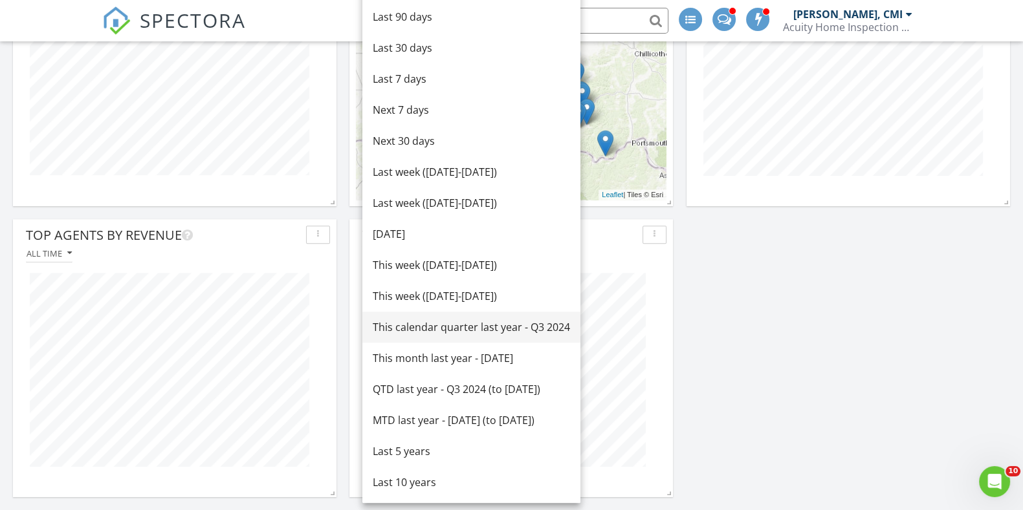
click at [429, 328] on div "This calendar quarter last year - Q3 2024" at bounding box center [471, 328] width 197 height 16
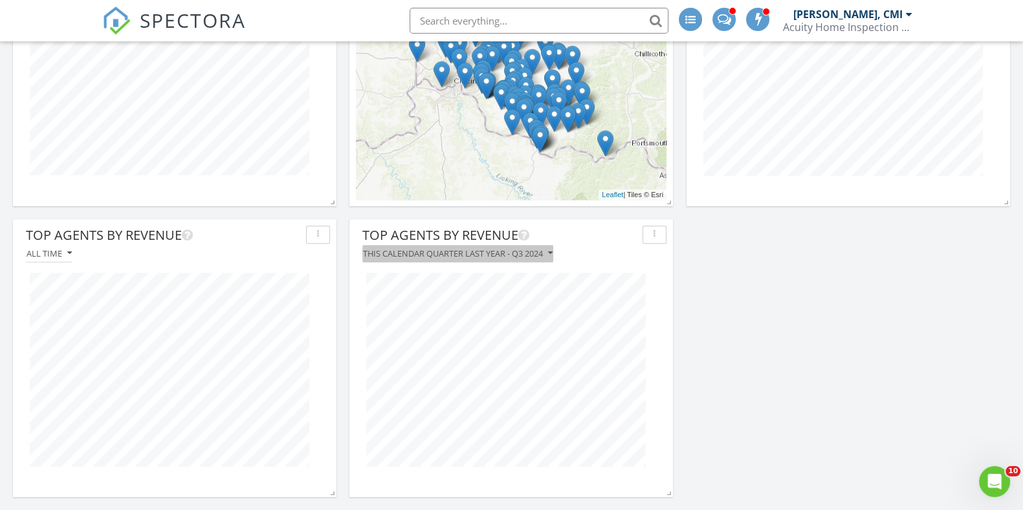
click at [523, 252] on div "This calendar quarter last year - Q3 2024" at bounding box center [458, 253] width 190 height 9
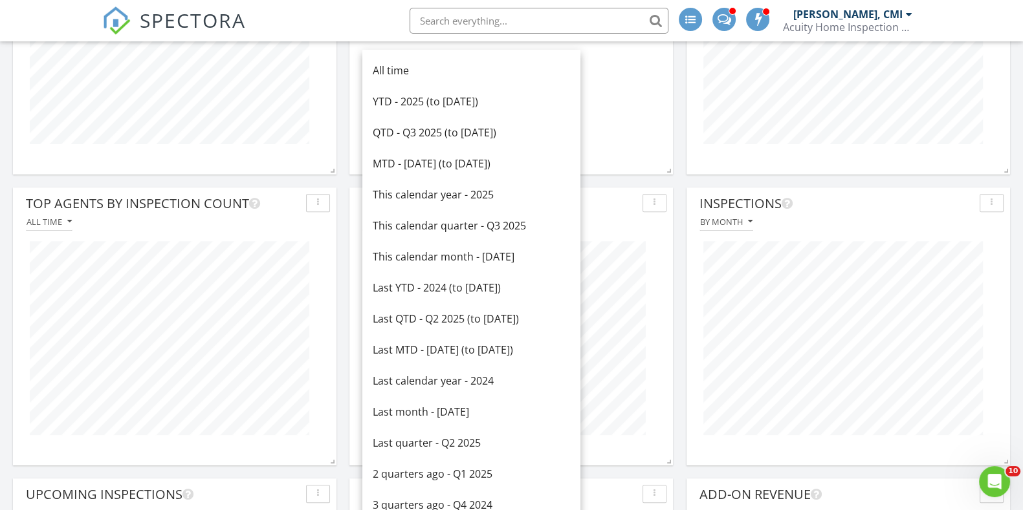
scroll to position [574, 0]
click at [502, 165] on div "MTD - [DATE] (to [DATE])" at bounding box center [471, 166] width 197 height 16
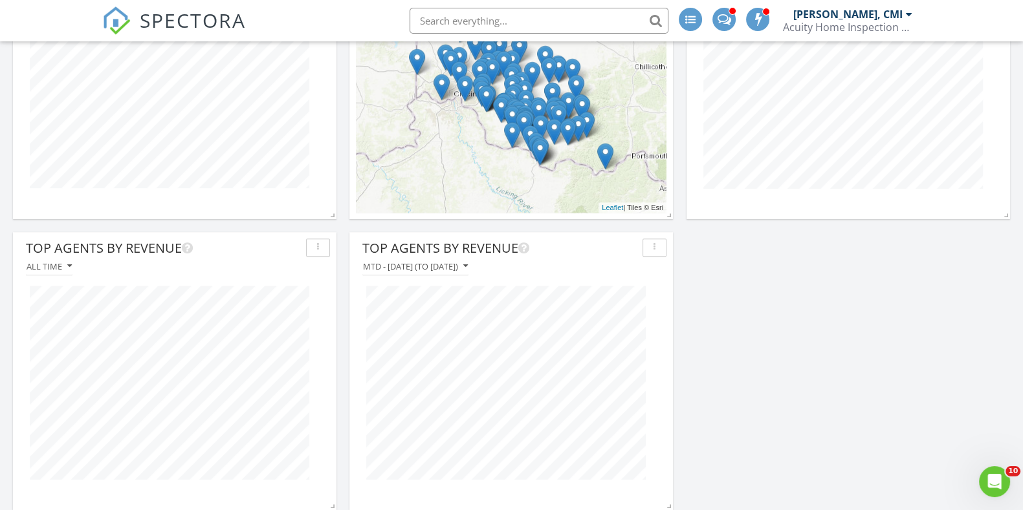
scroll to position [1115, 0]
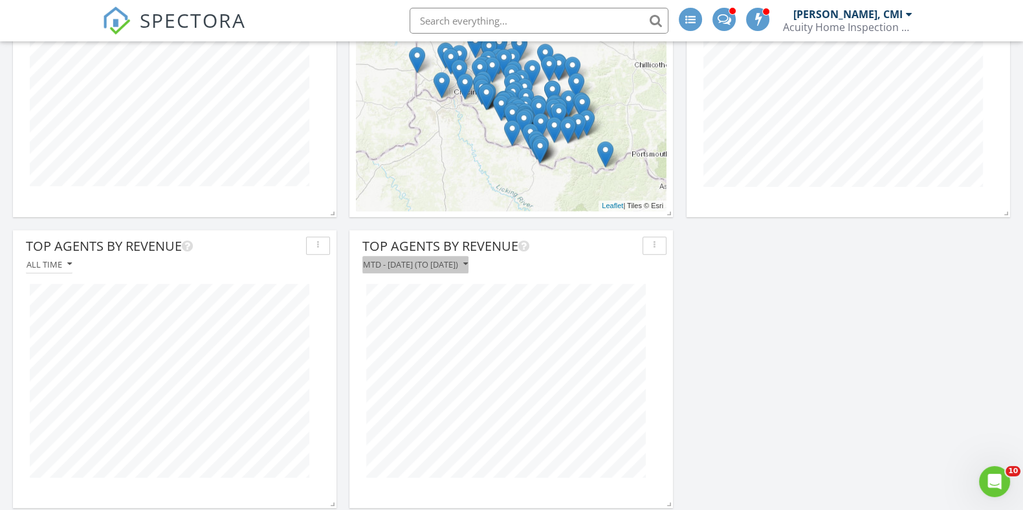
click at [468, 265] on div "MTD - [DATE] (to [DATE])" at bounding box center [415, 264] width 105 height 9
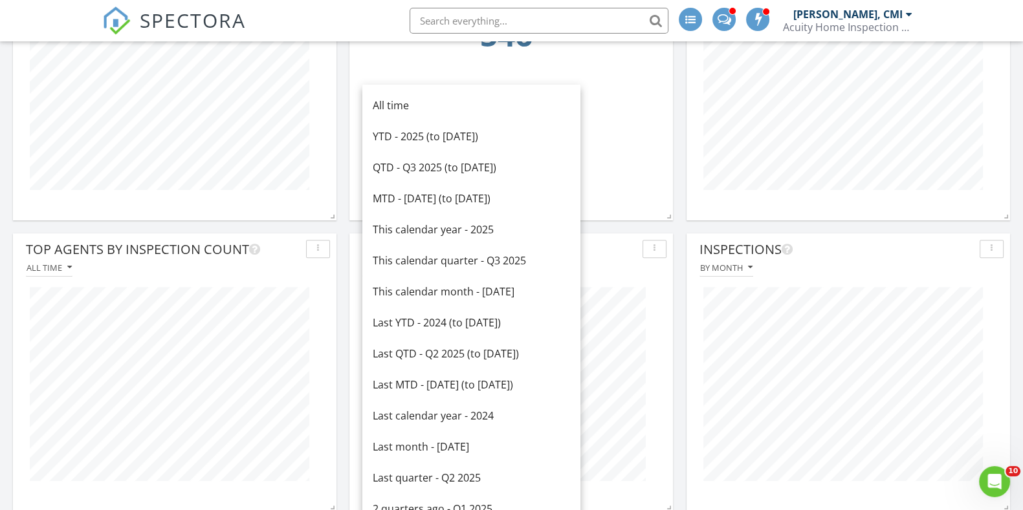
scroll to position [534, 0]
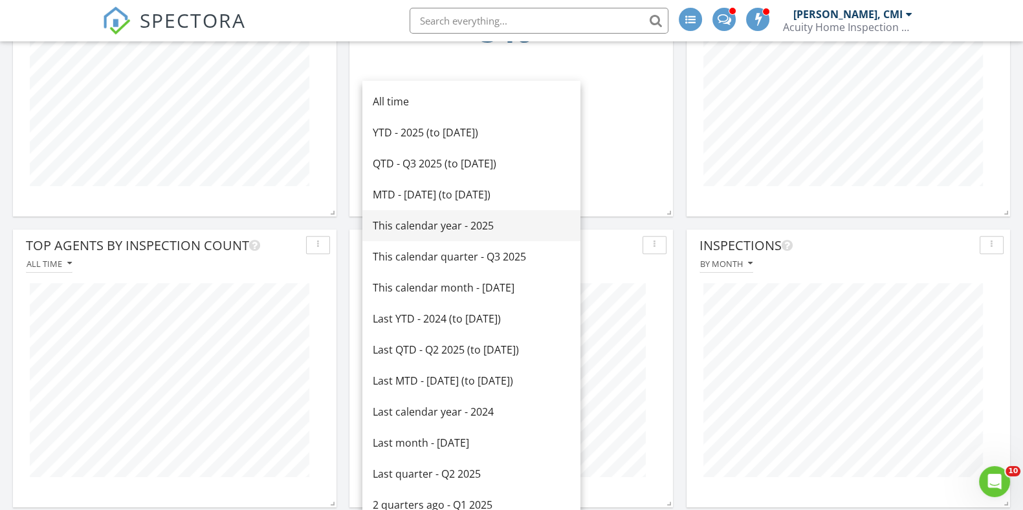
click at [477, 222] on div "This calendar year - 2025" at bounding box center [471, 226] width 197 height 16
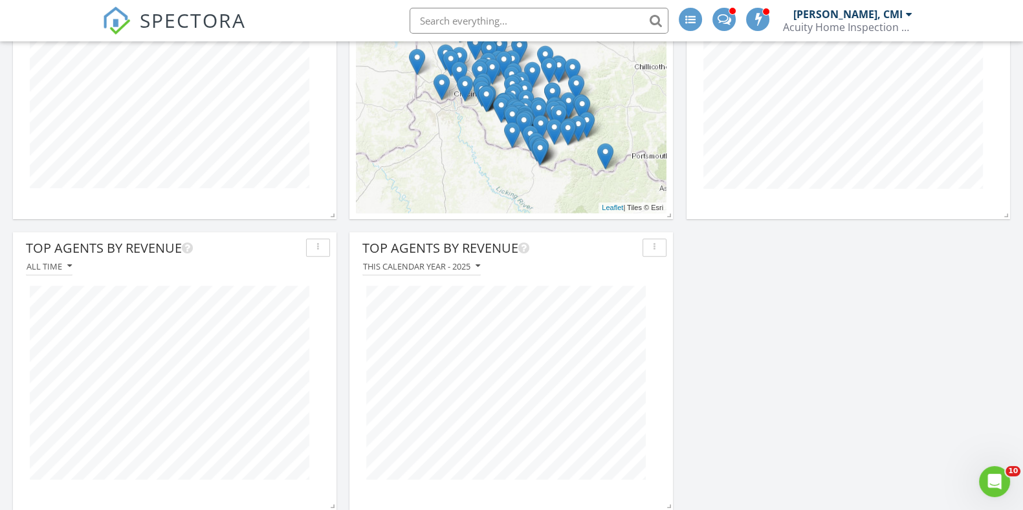
scroll to position [1126, 0]
